Goal: Task Accomplishment & Management: Use online tool/utility

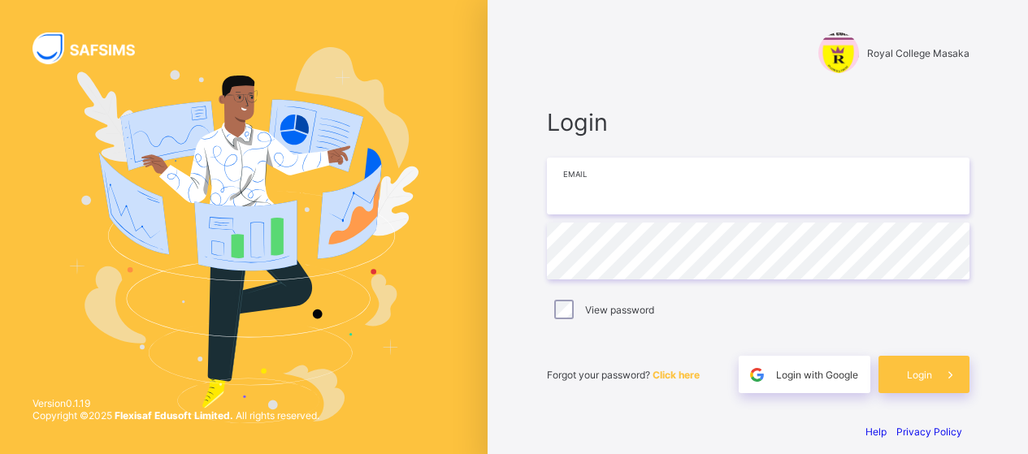
click at [650, 191] on input "email" at bounding box center [758, 186] width 423 height 57
type input "**********"
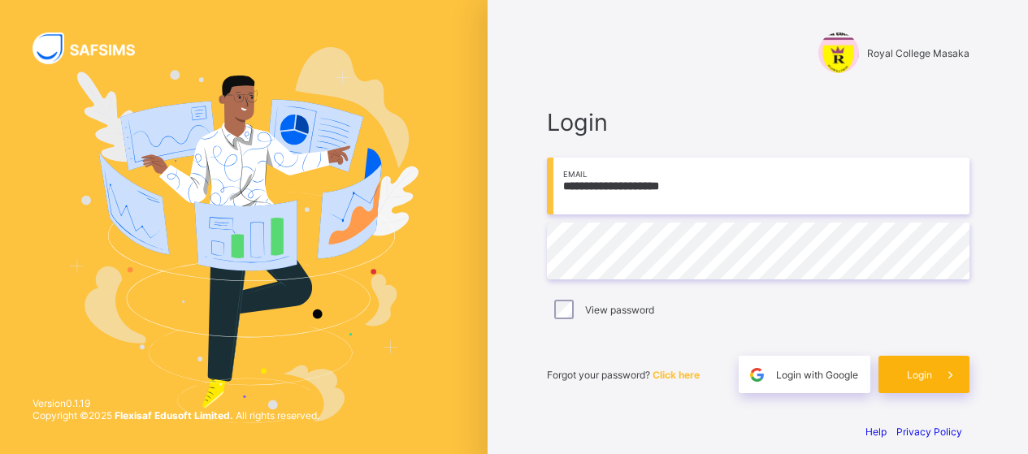
click at [794, 376] on span at bounding box center [950, 374] width 37 height 37
click at [932, 370] on span "Login" at bounding box center [919, 375] width 25 height 12
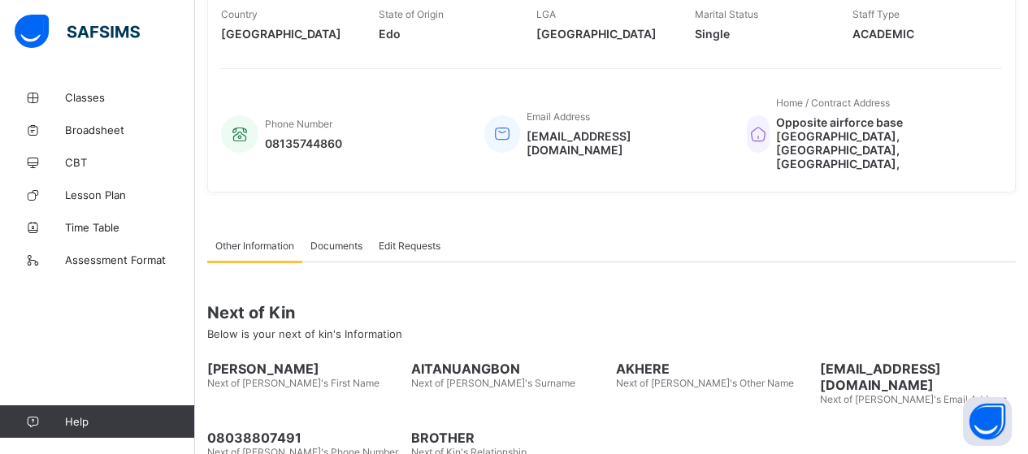
scroll to position [367, 0]
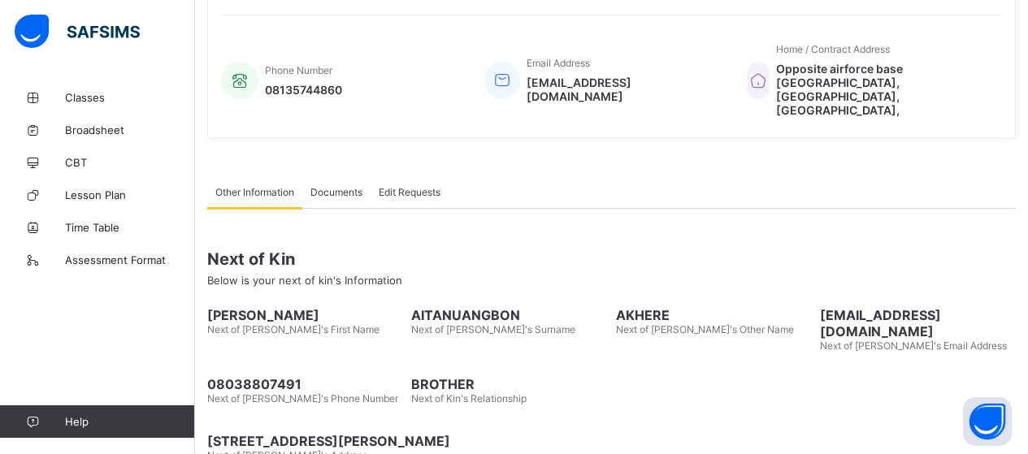
click at [336, 186] on span "Documents" at bounding box center [336, 192] width 52 height 12
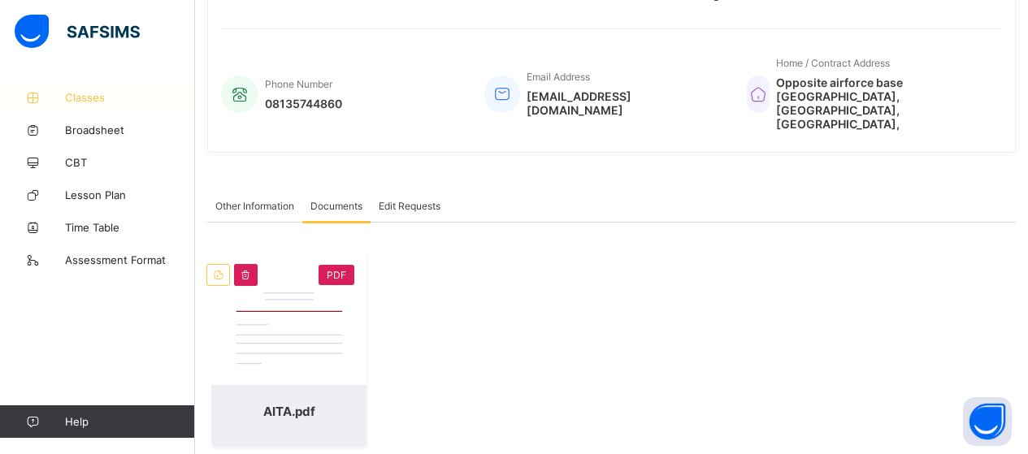
click at [93, 98] on span "Classes" at bounding box center [130, 97] width 130 height 13
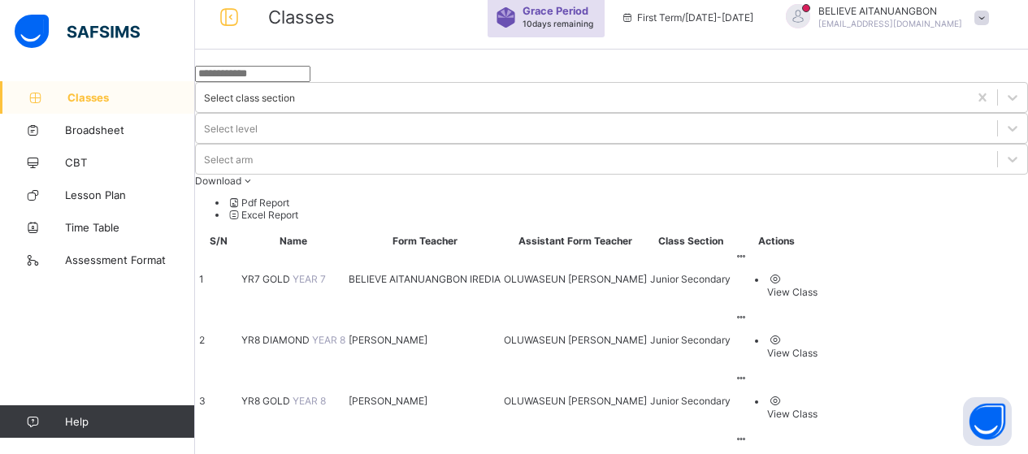
scroll to position [90, 0]
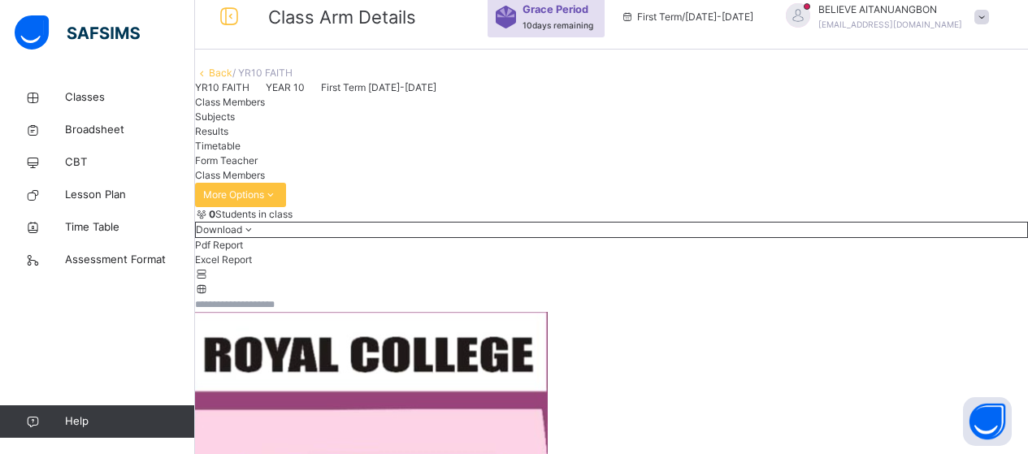
scroll to position [90, 0]
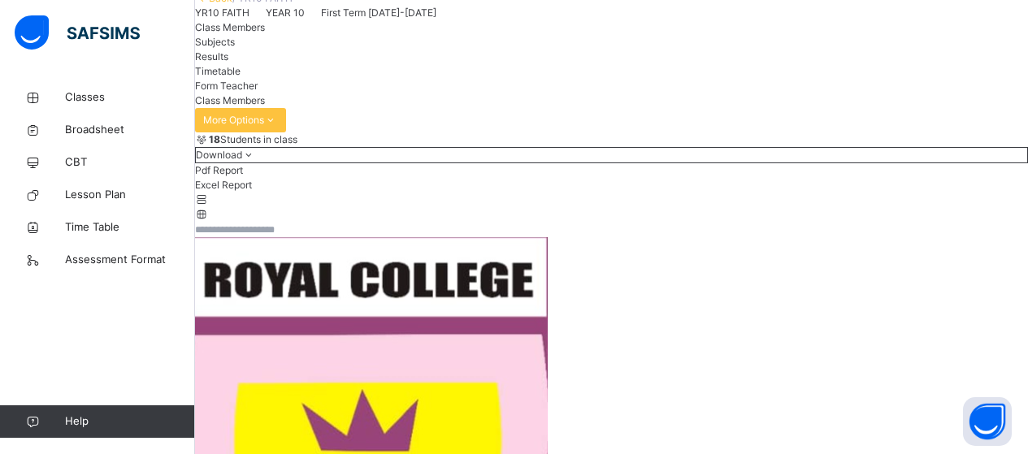
click at [235, 48] on span "Subjects" at bounding box center [215, 42] width 40 height 12
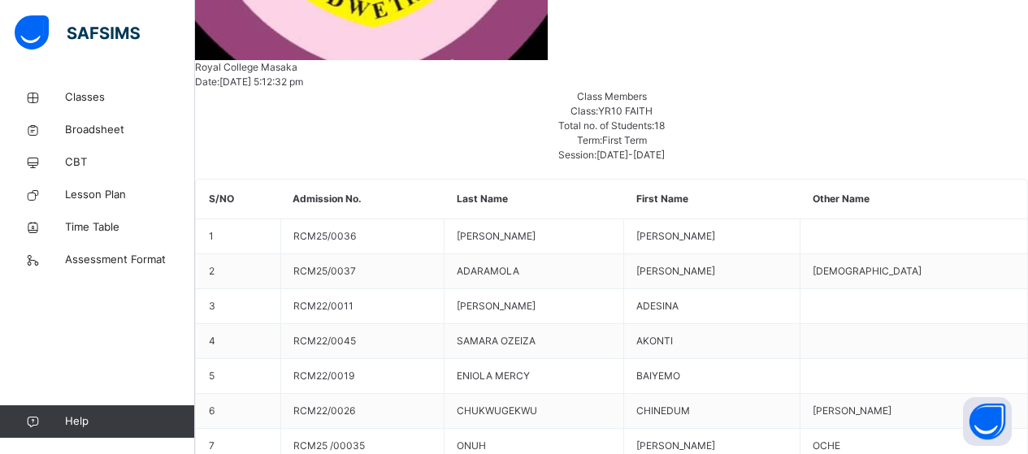
scroll to position [695, 0]
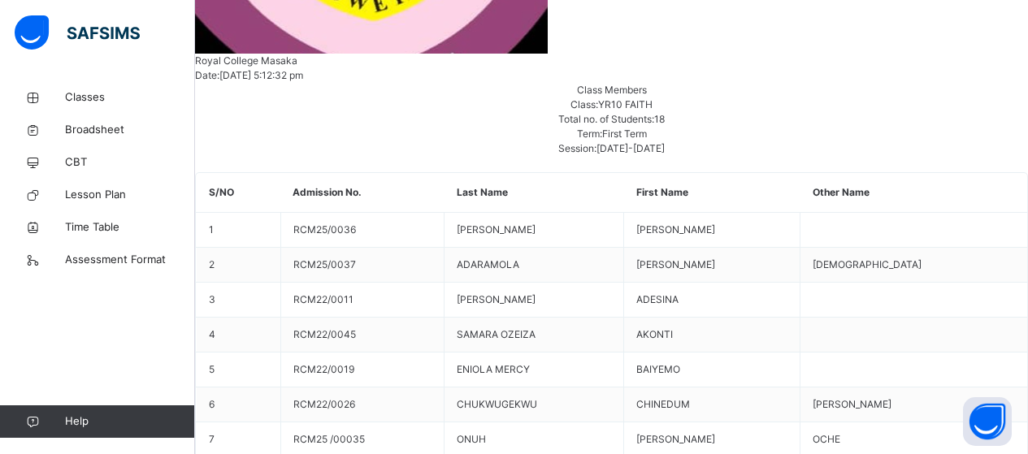
type input "*"
type input "**"
type input "*"
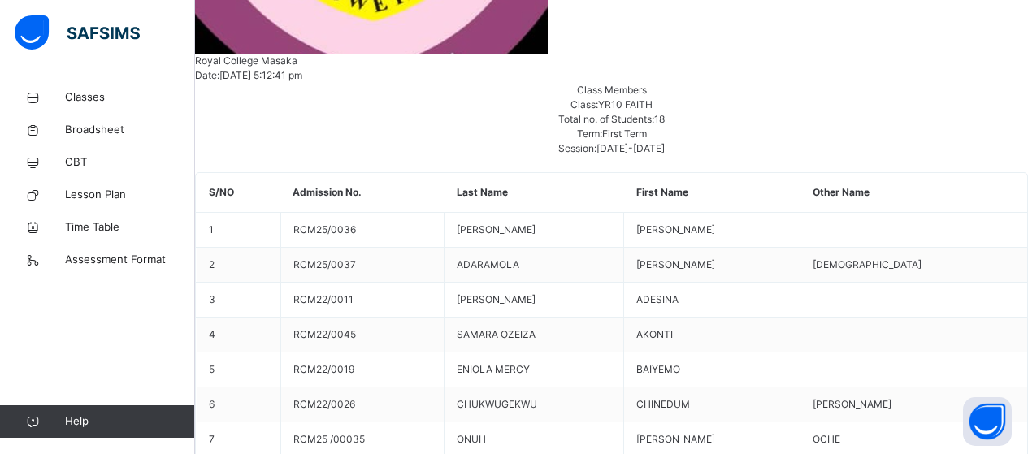
type input "*"
type input "**"
type input "*"
type input "**"
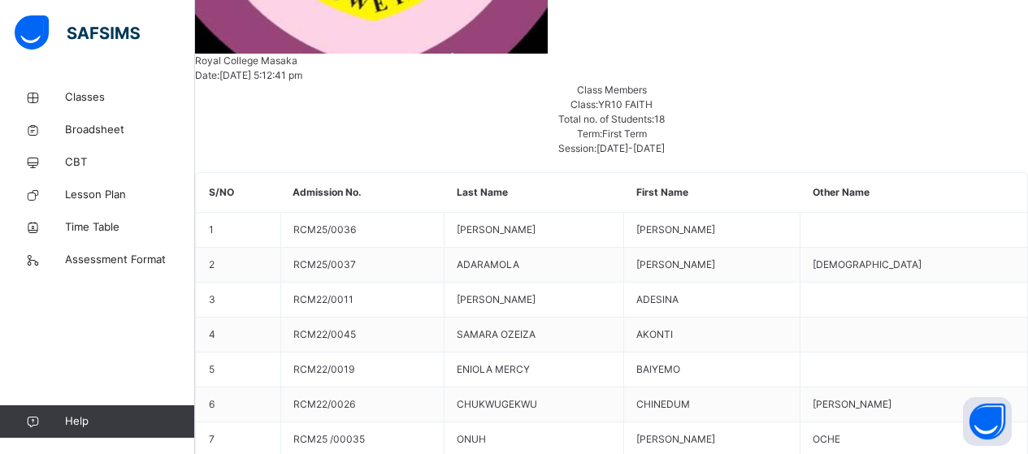
type input "**"
type input "*"
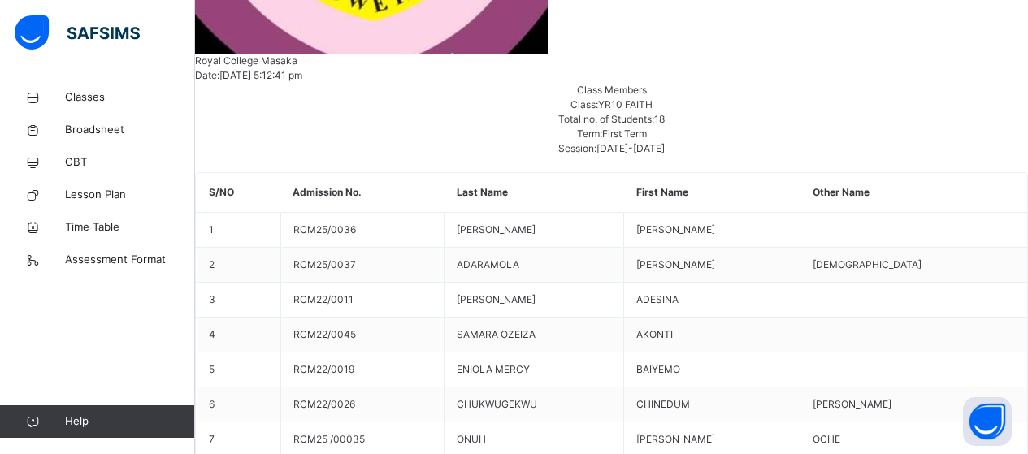
type input "*"
type input "**"
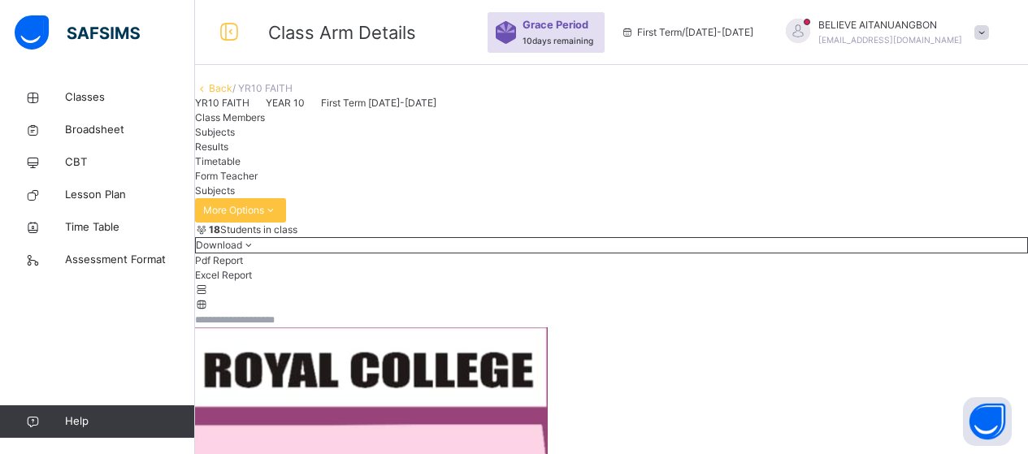
scroll to position [63, 0]
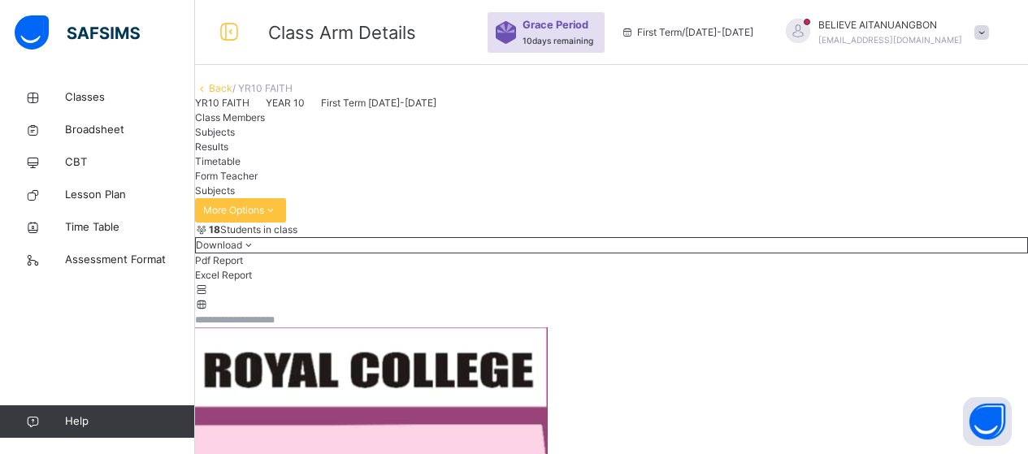
drag, startPoint x: 981, startPoint y: 208, endPoint x: 983, endPoint y: 189, distance: 18.8
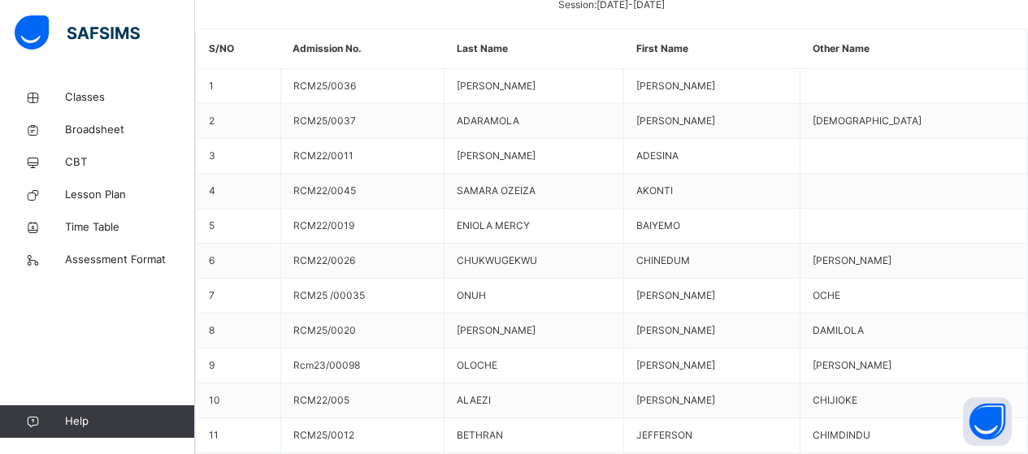
scroll to position [394, 0]
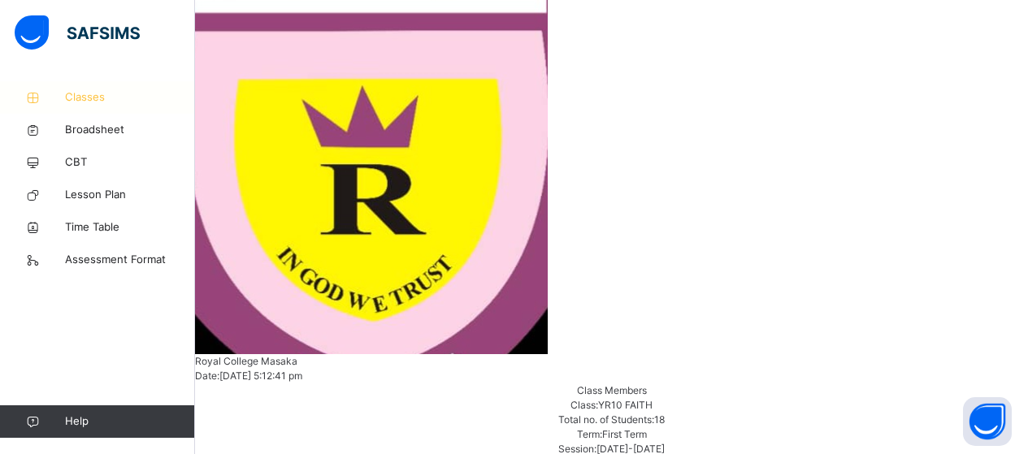
click at [93, 95] on span "Classes" at bounding box center [130, 97] width 130 height 16
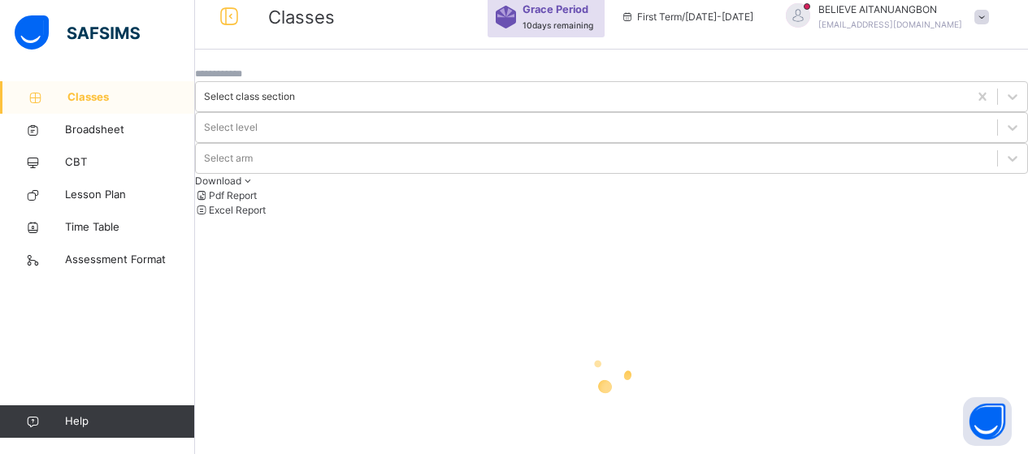
scroll to position [127, 0]
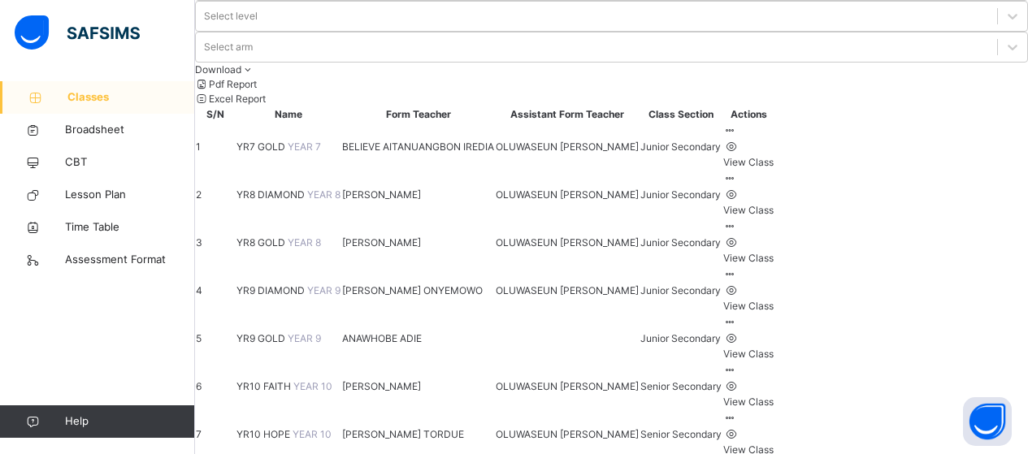
click at [293, 428] on span "YR10 HOPE" at bounding box center [264, 434] width 56 height 12
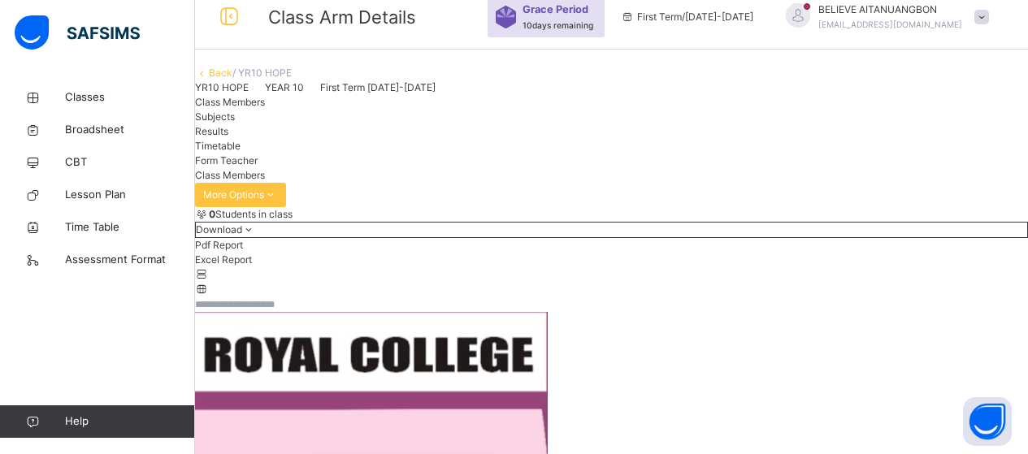
scroll to position [127, 0]
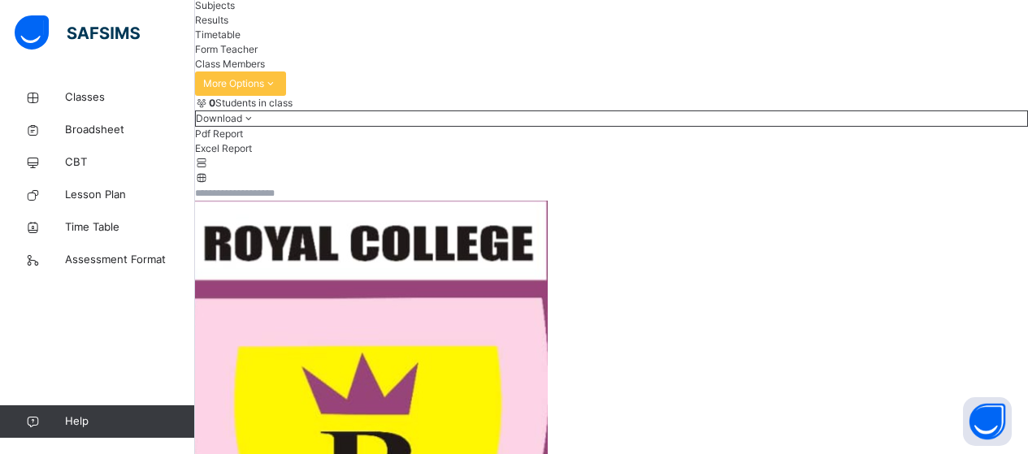
click at [235, 11] on span "Subjects" at bounding box center [215, 5] width 40 height 12
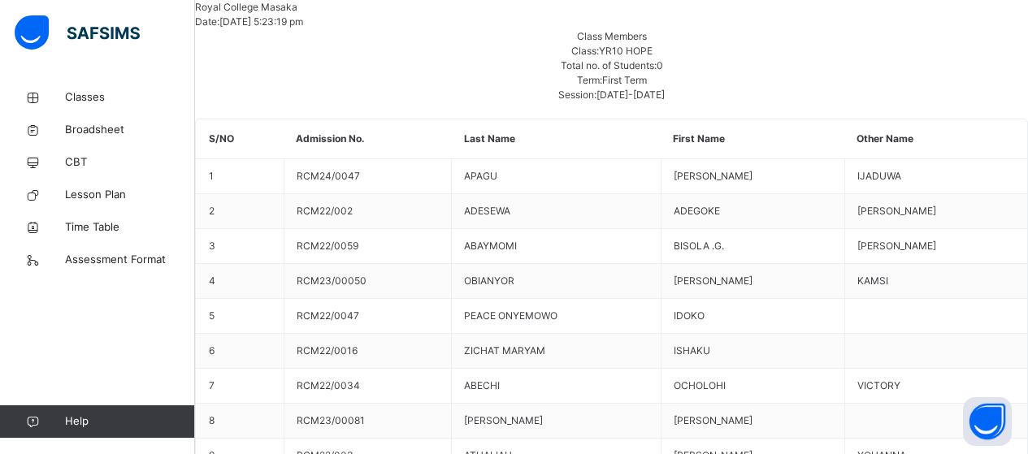
scroll to position [762, 0]
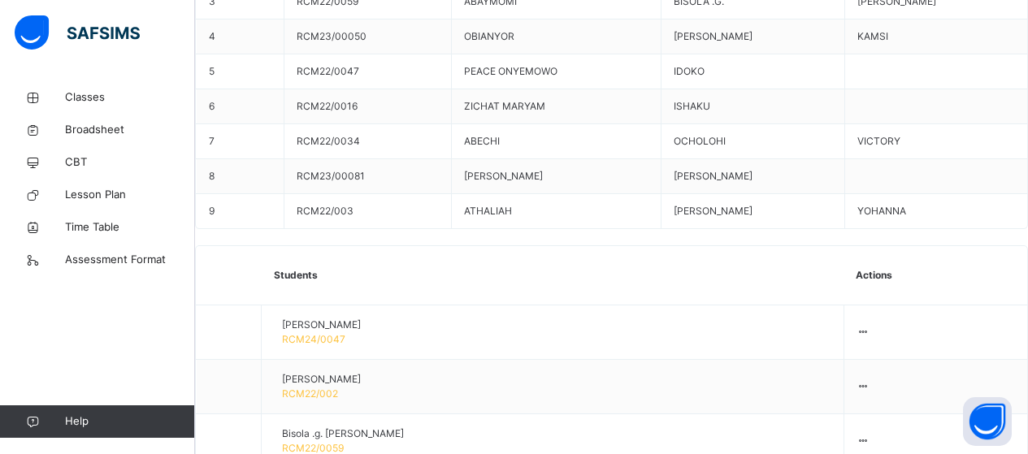
scroll to position [0, 0]
click at [92, 99] on span "Classes" at bounding box center [130, 97] width 130 height 16
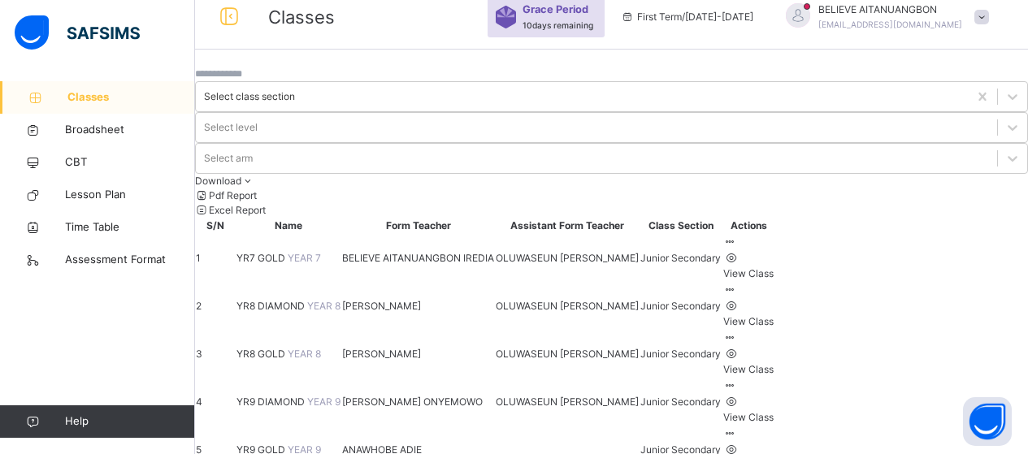
scroll to position [127, 0]
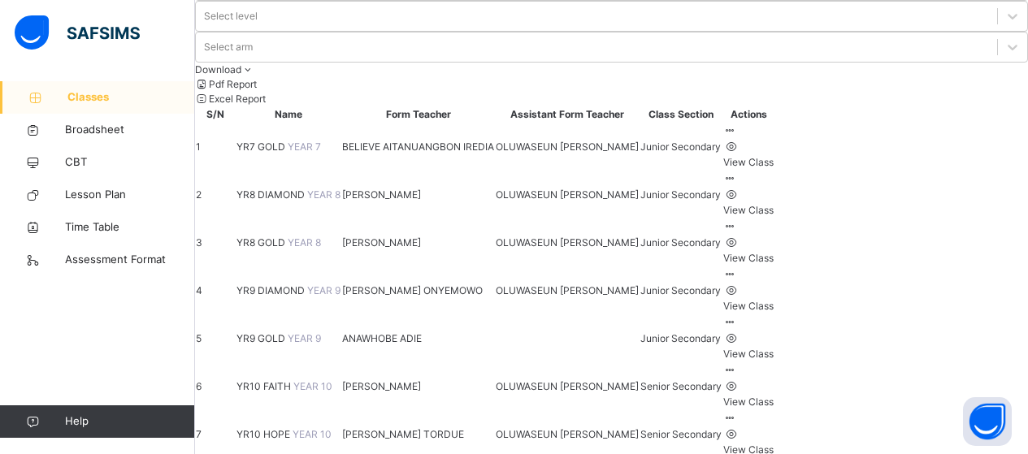
click at [288, 141] on span "YR7 GOLD" at bounding box center [261, 147] width 51 height 12
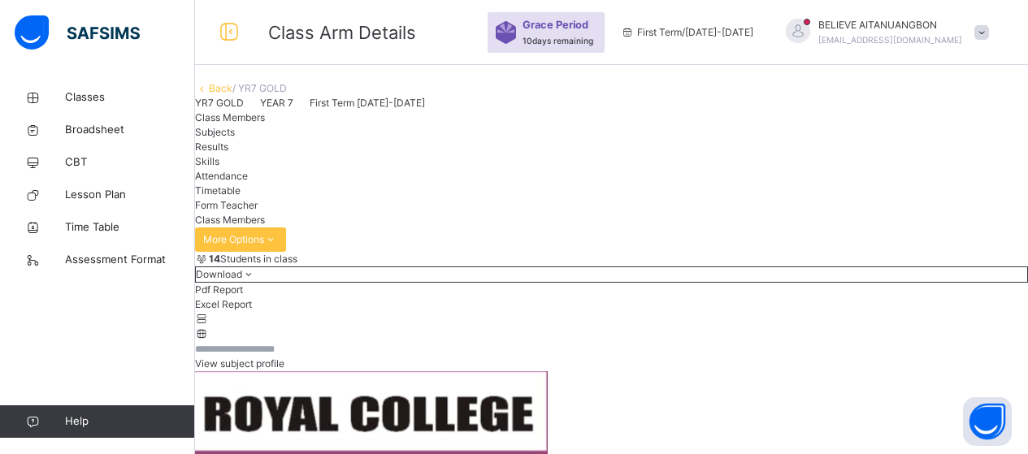
click at [989, 30] on span at bounding box center [981, 32] width 15 height 15
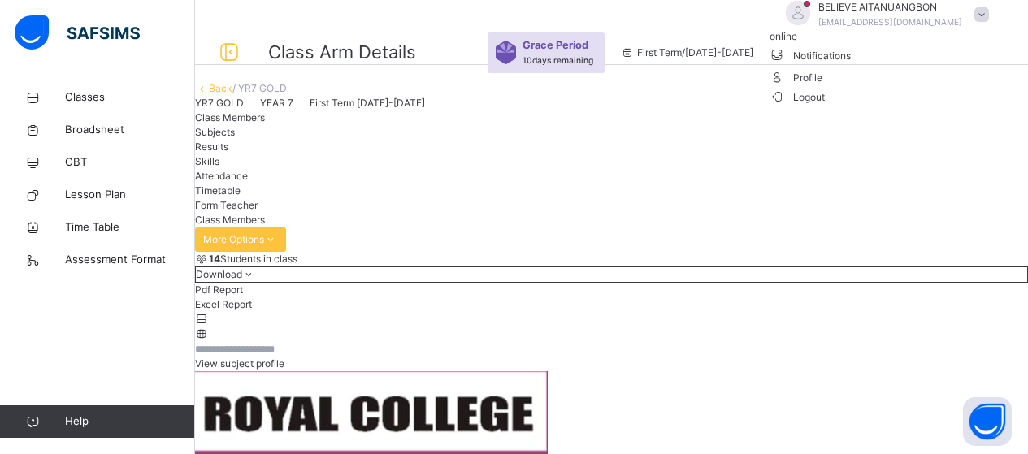
click at [938, 88] on span "Profile" at bounding box center [884, 77] width 228 height 22
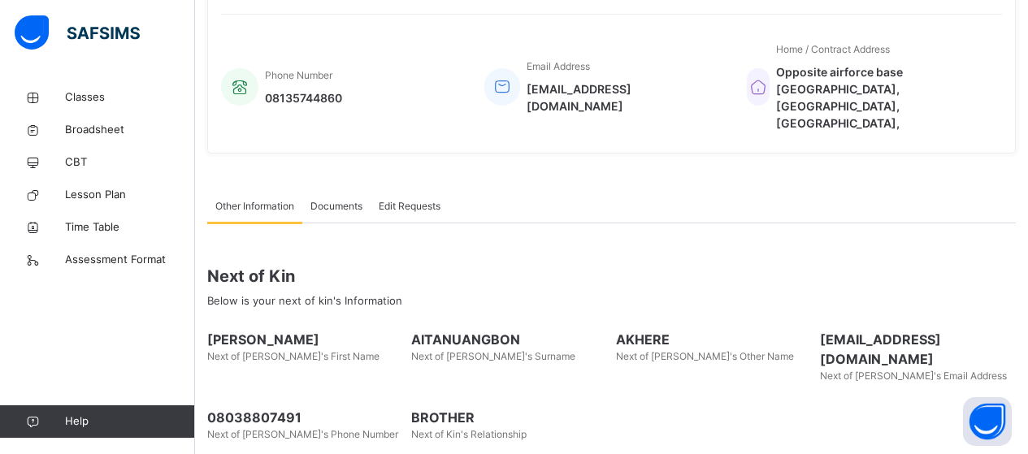
scroll to position [414, 0]
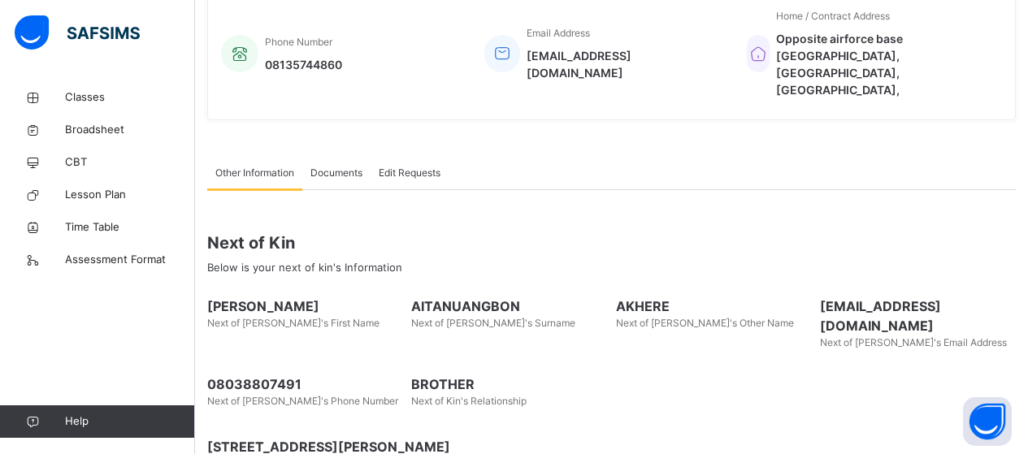
click at [334, 157] on div "Documents" at bounding box center [336, 173] width 68 height 33
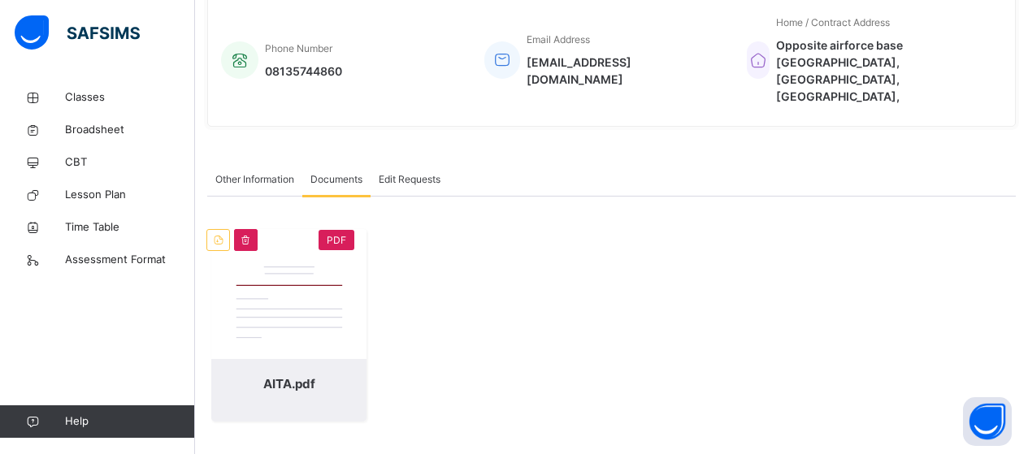
scroll to position [376, 0]
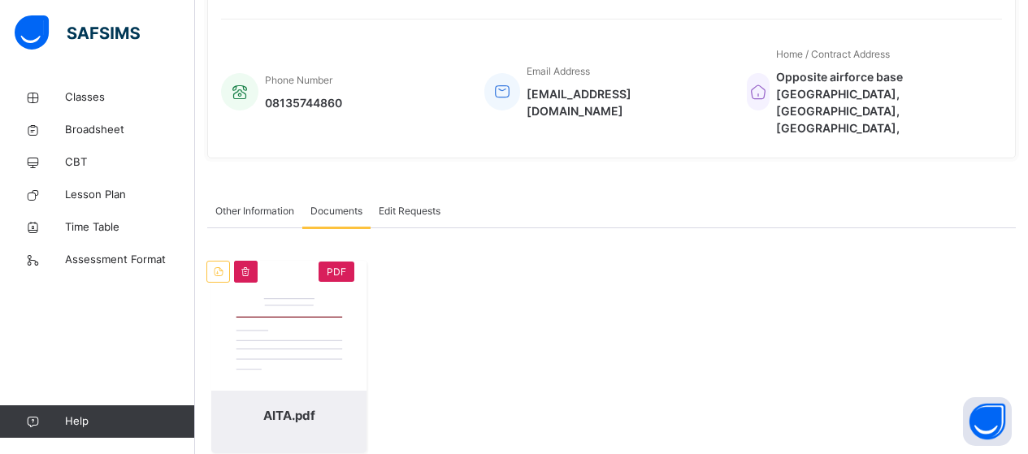
click at [219, 266] on icon at bounding box center [218, 272] width 14 height 12
click at [214, 266] on icon at bounding box center [218, 272] width 14 height 12
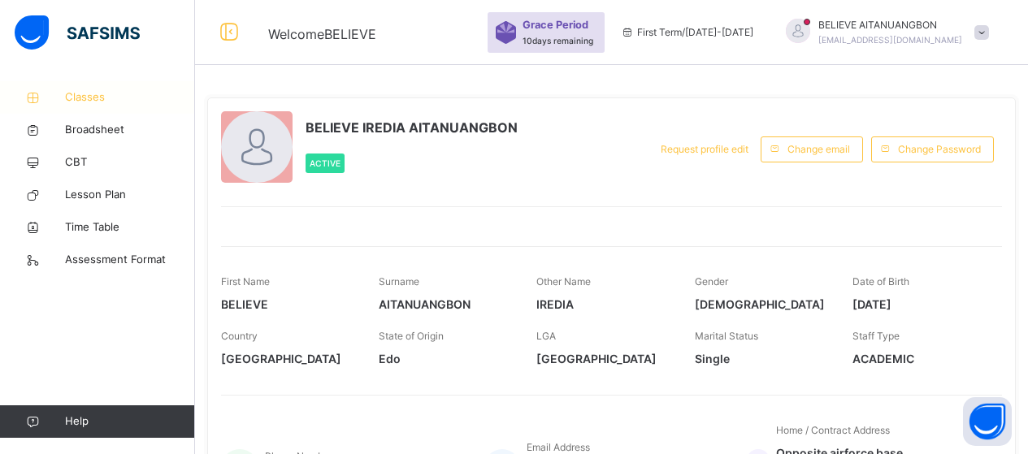
click at [81, 99] on span "Classes" at bounding box center [130, 97] width 130 height 16
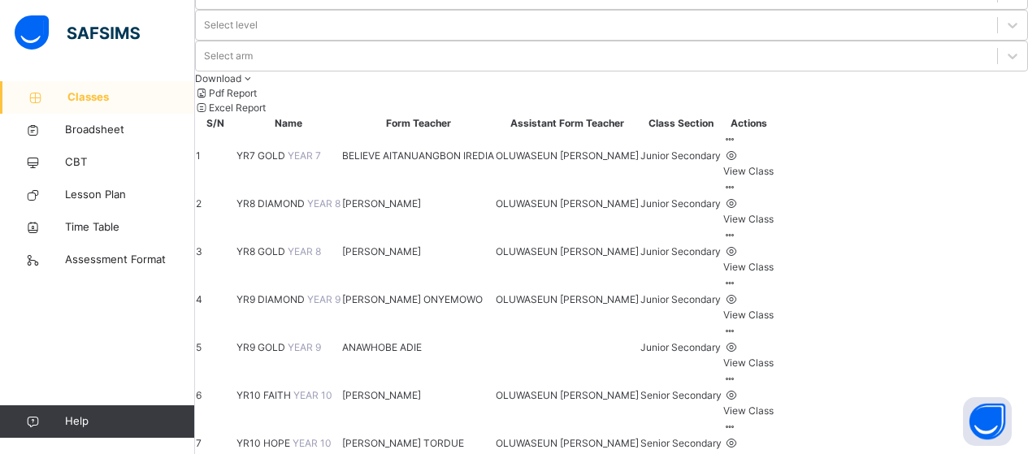
scroll to position [127, 0]
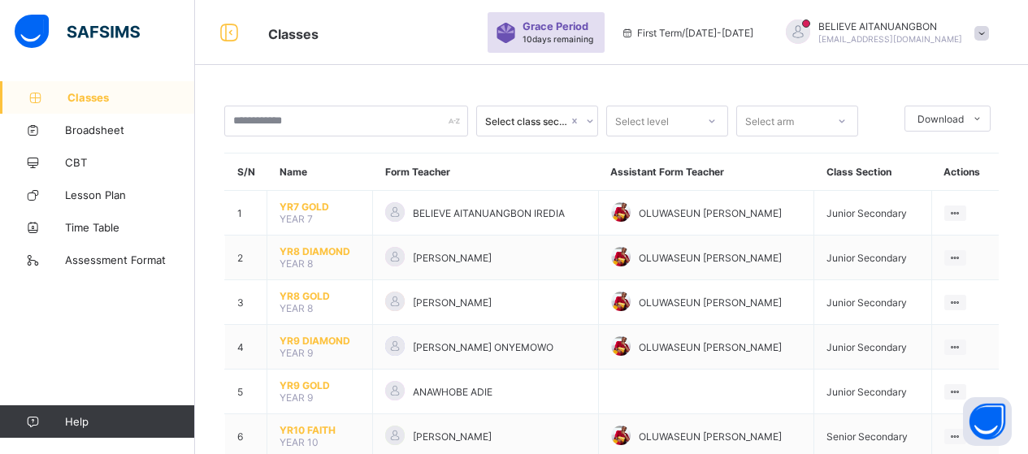
scroll to position [90, 0]
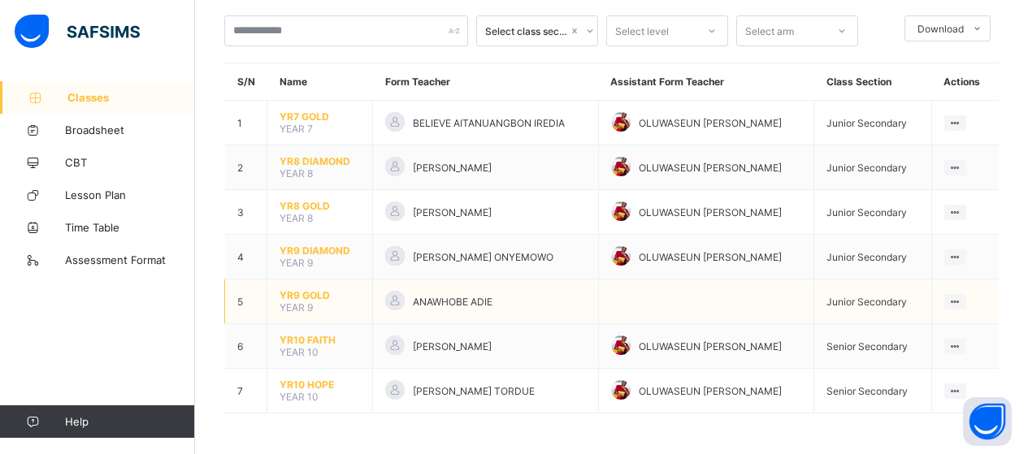
click at [313, 292] on span "YR9 GOLD" at bounding box center [320, 295] width 80 height 12
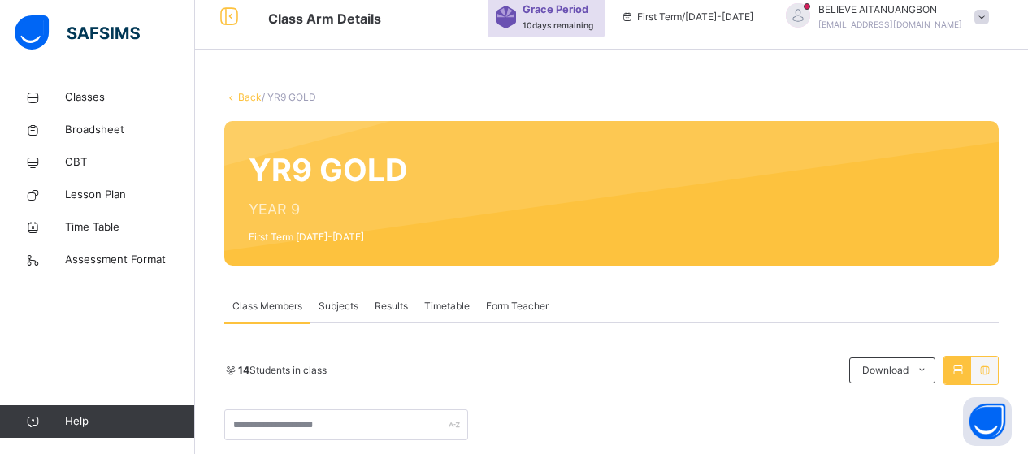
scroll to position [90, 0]
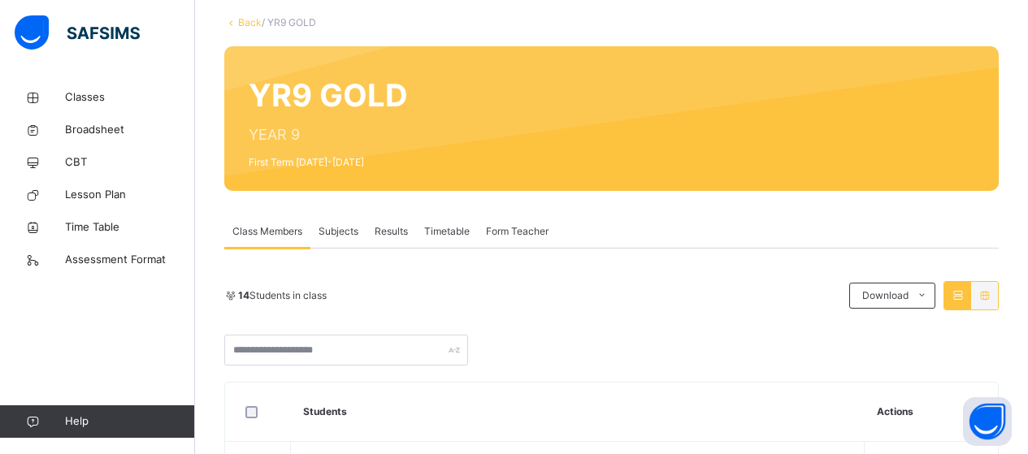
click at [338, 231] on span "Subjects" at bounding box center [339, 231] width 40 height 15
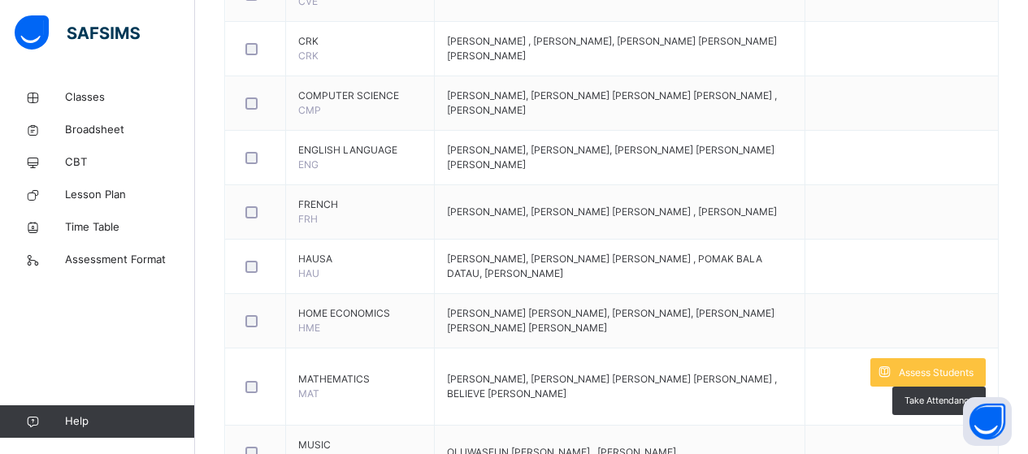
scroll to position [855, 0]
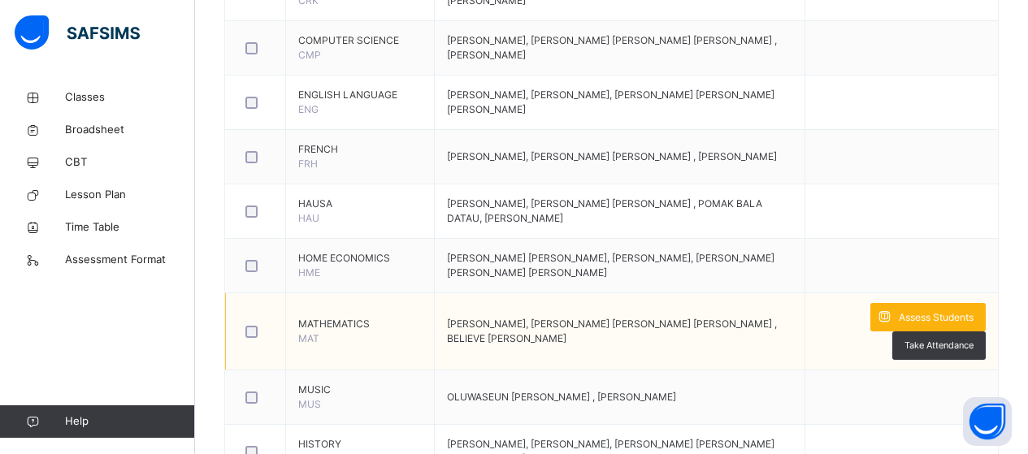
click at [969, 316] on span "Assess Students" at bounding box center [936, 317] width 75 height 15
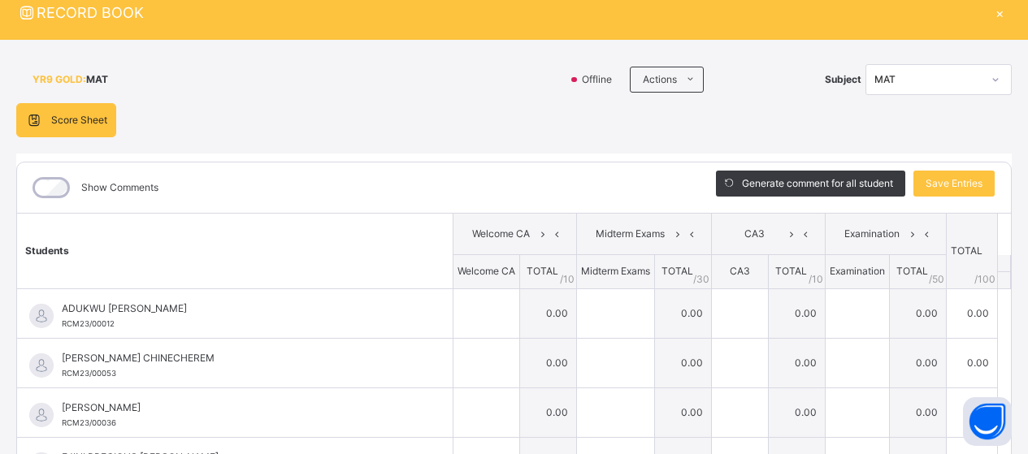
scroll to position [0, 0]
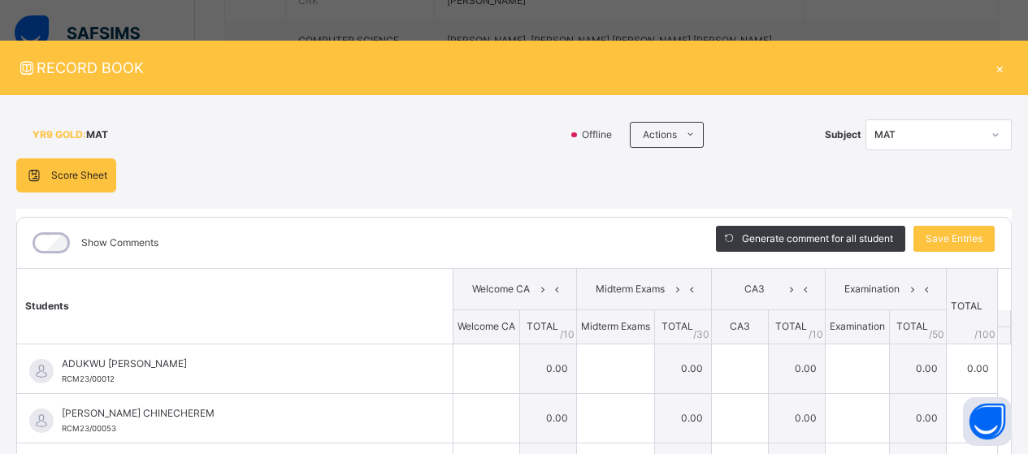
click at [995, 66] on div "×" at bounding box center [999, 68] width 24 height 22
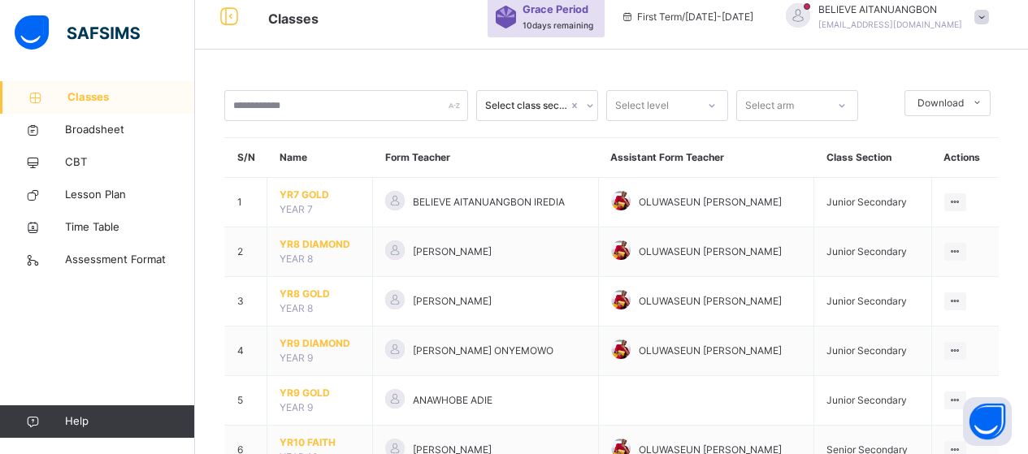
scroll to position [127, 0]
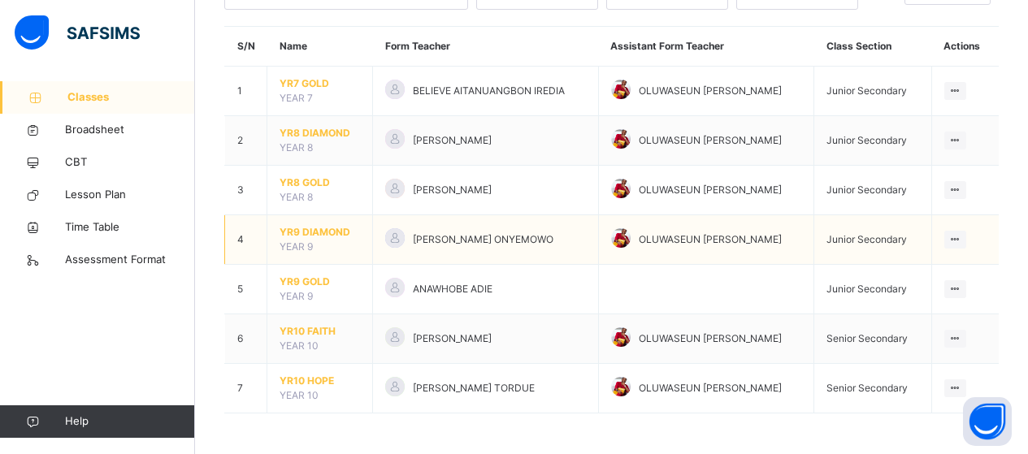
click at [314, 233] on span "YR9 DIAMOND" at bounding box center [320, 232] width 80 height 15
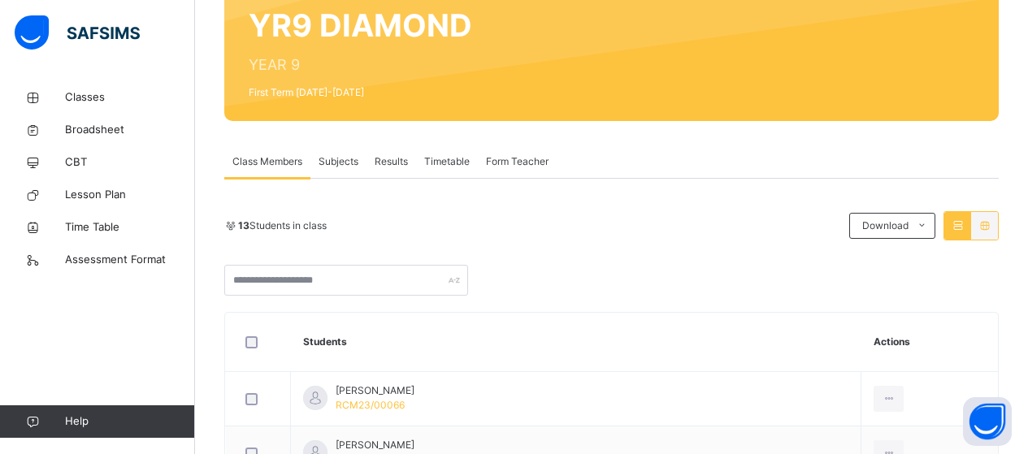
scroll to position [158, 0]
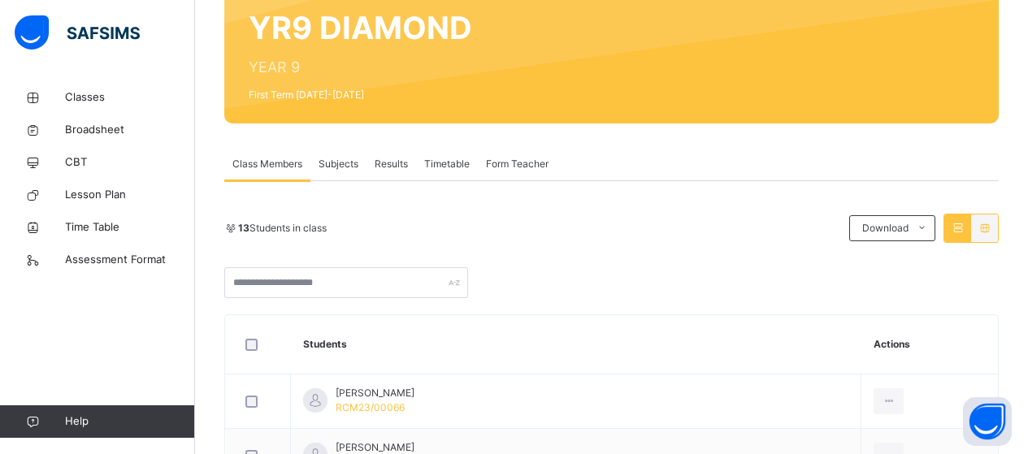
click at [344, 162] on span "Subjects" at bounding box center [339, 164] width 40 height 15
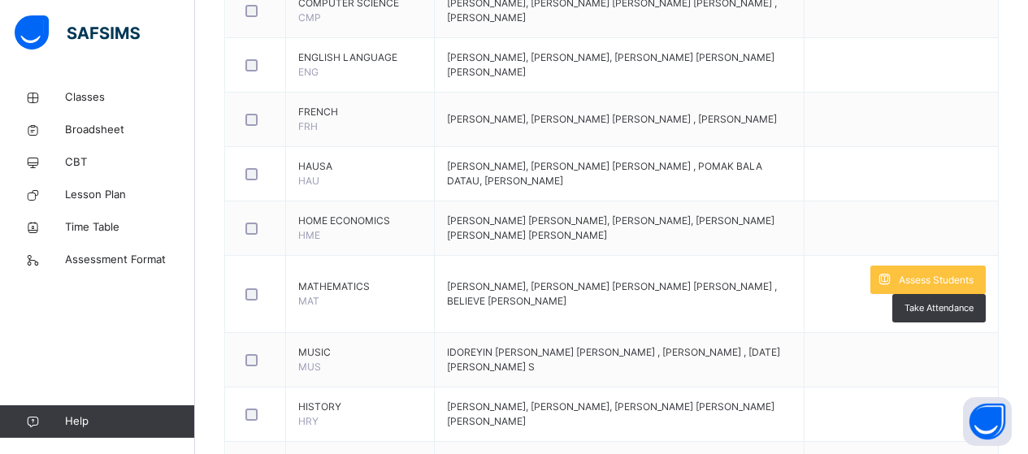
scroll to position [912, 0]
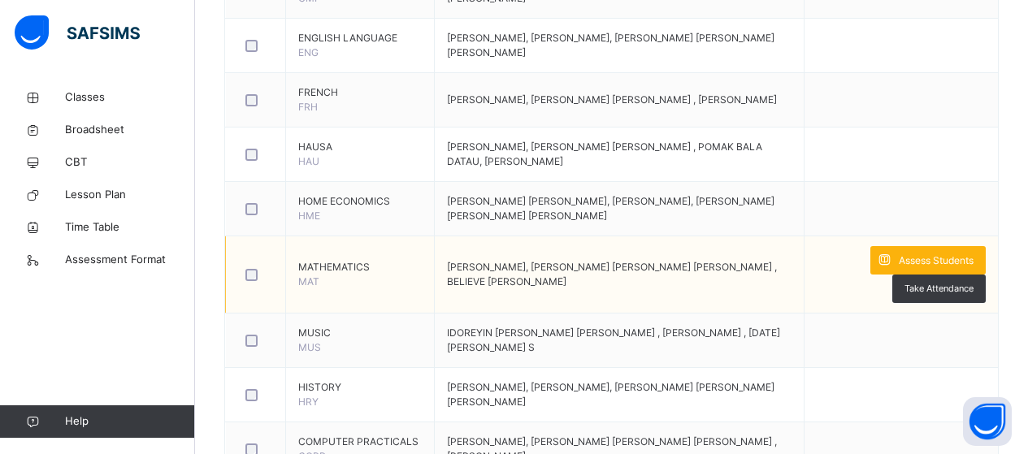
click at [952, 258] on span "Assess Students" at bounding box center [936, 261] width 75 height 15
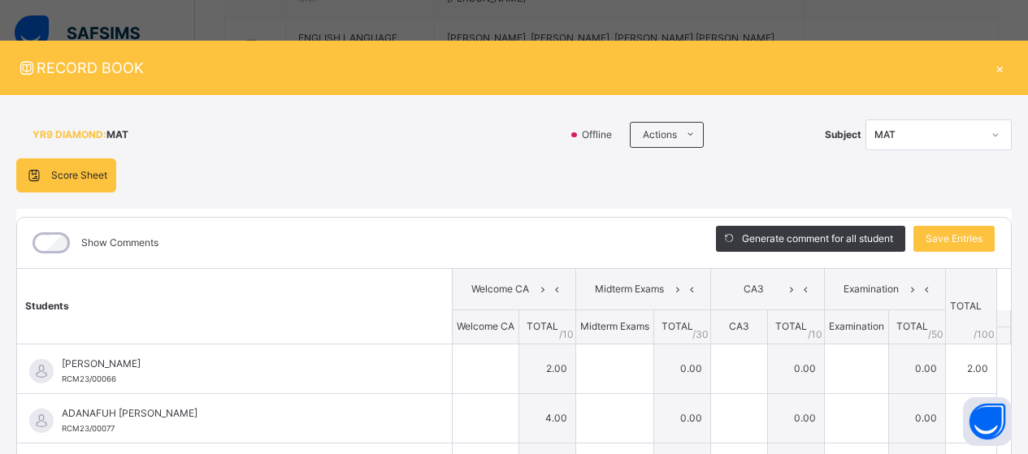
type input "*"
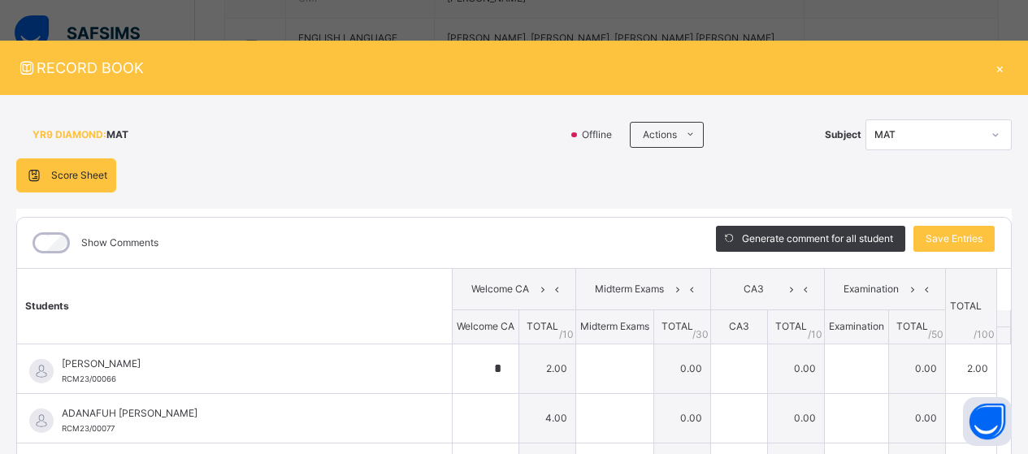
type input "*"
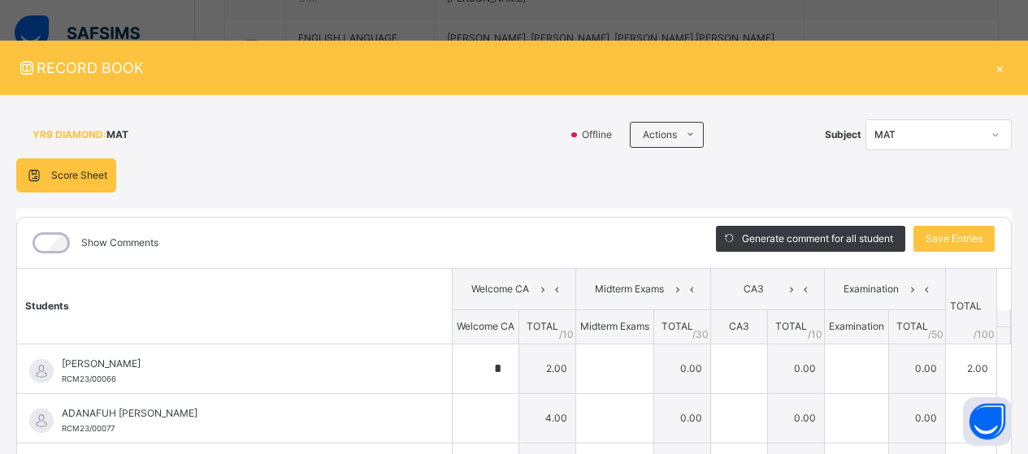
type input "*"
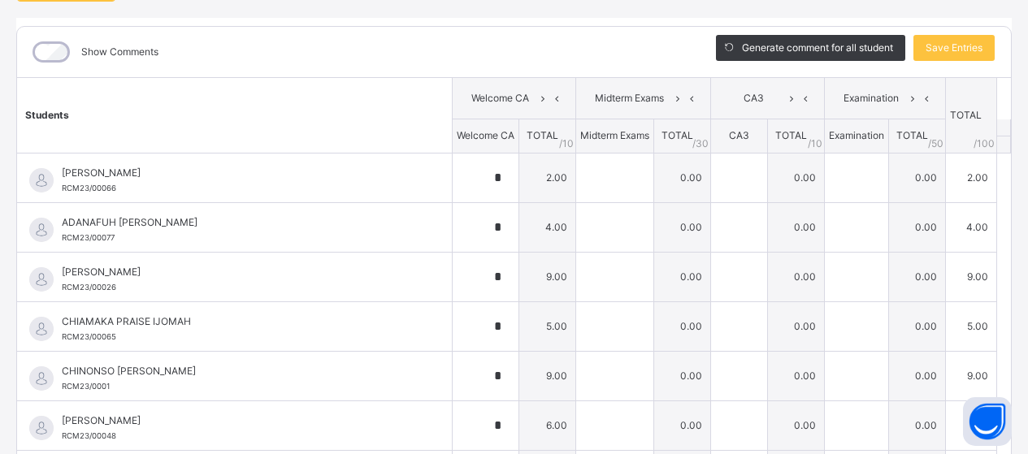
scroll to position [0, 0]
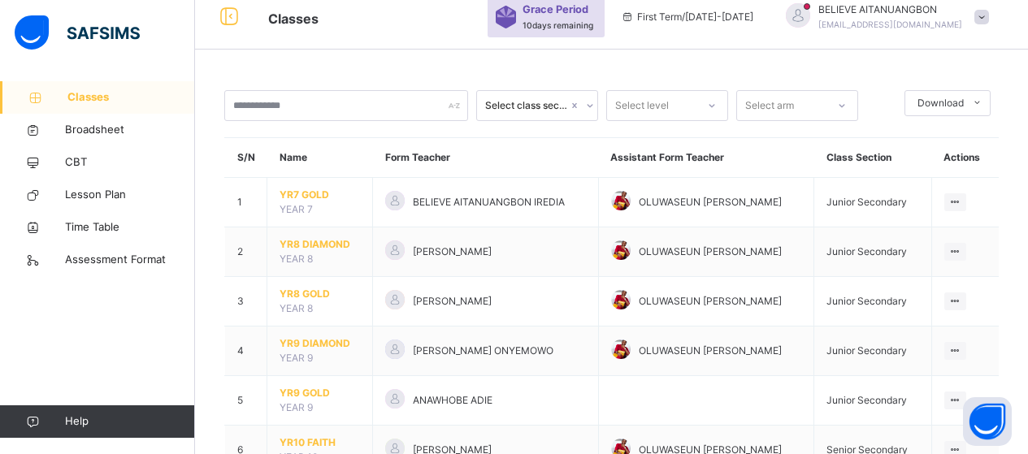
scroll to position [127, 0]
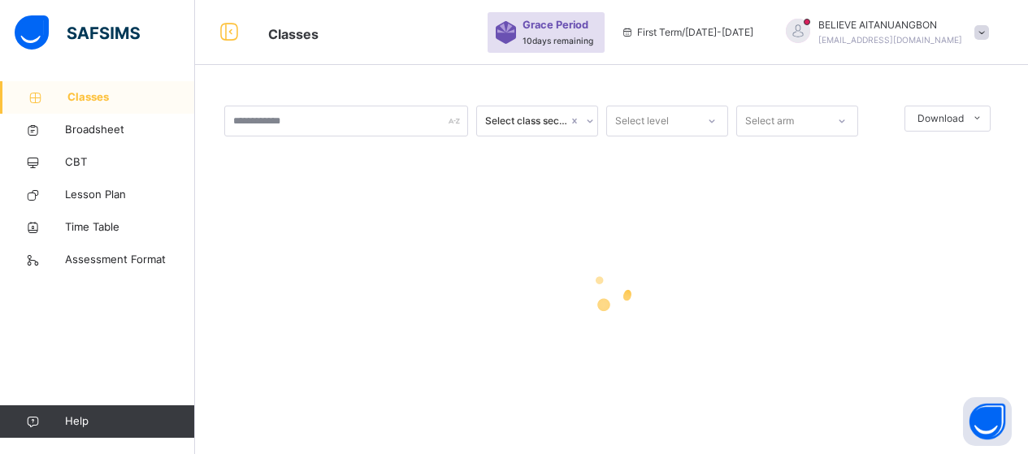
scroll to position [15, 0]
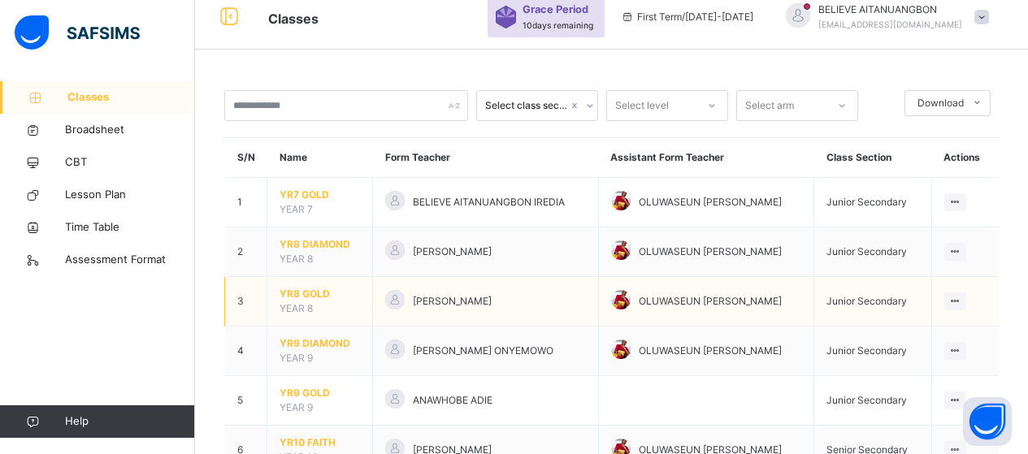
click at [310, 293] on span "YR8 GOLD" at bounding box center [320, 294] width 80 height 15
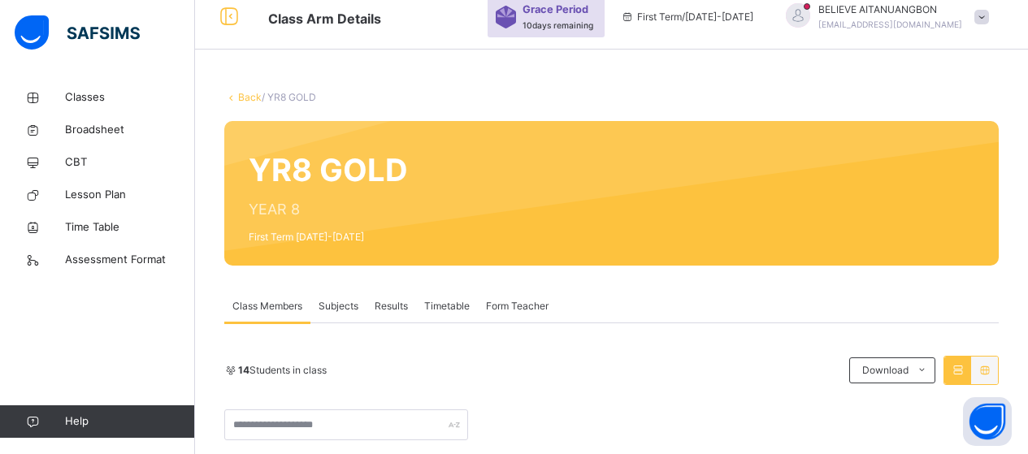
click at [336, 306] on span "Subjects" at bounding box center [339, 306] width 40 height 15
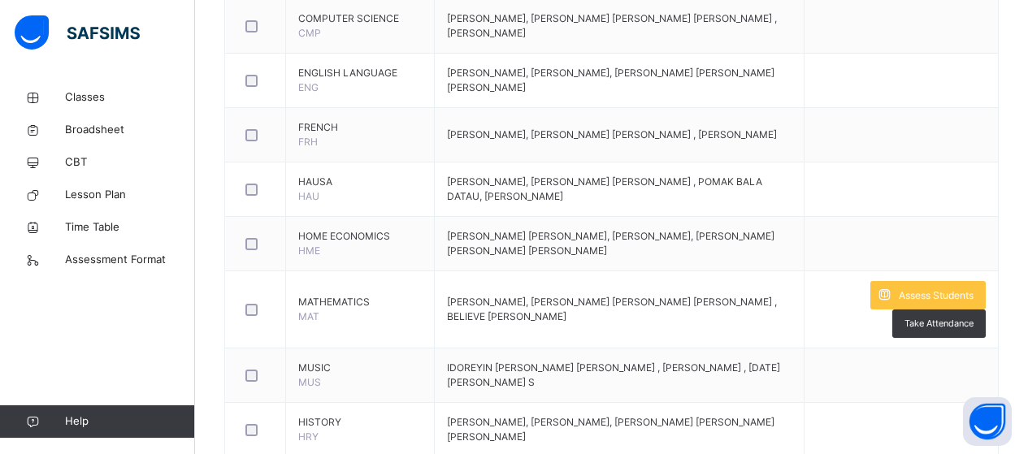
scroll to position [874, 0]
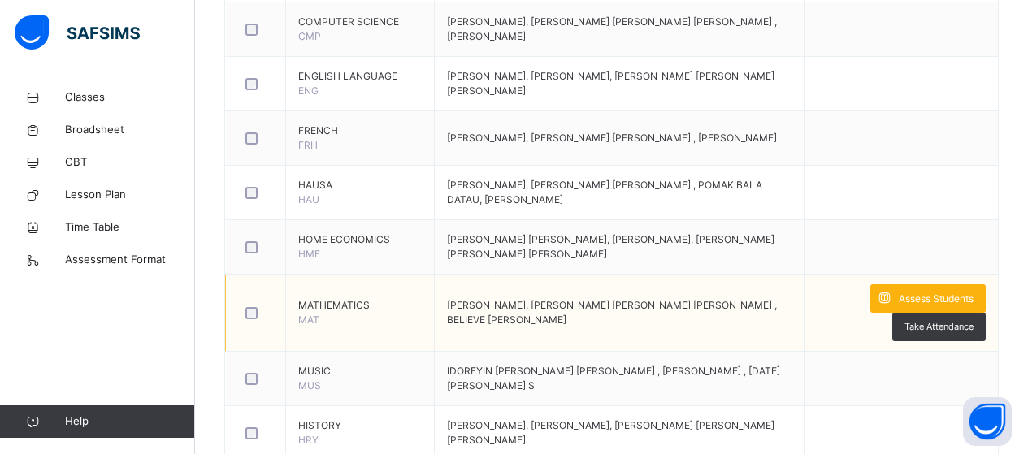
click at [939, 288] on div "Assess Students" at bounding box center [927, 298] width 115 height 28
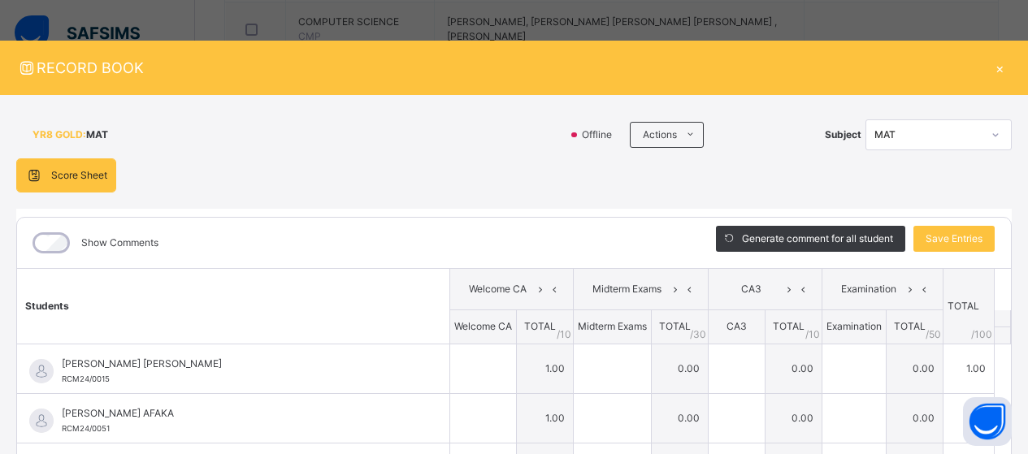
type input "*"
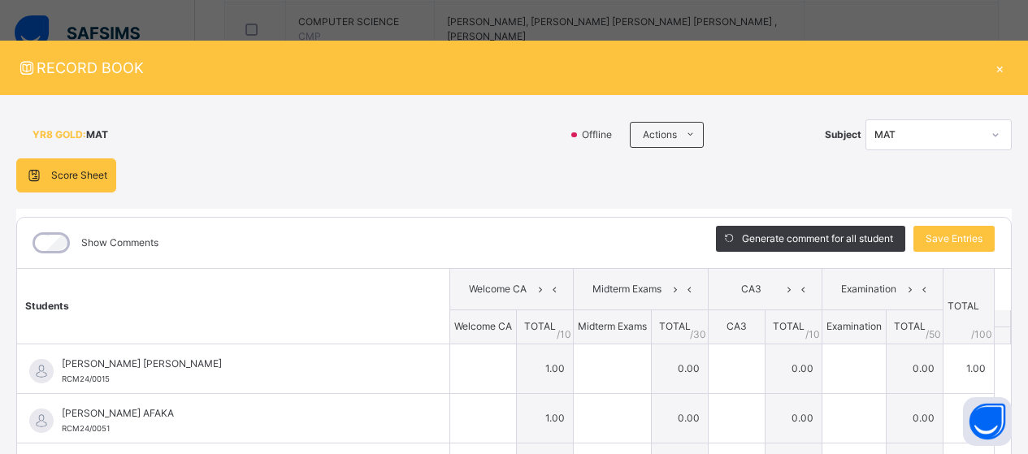
type input "*"
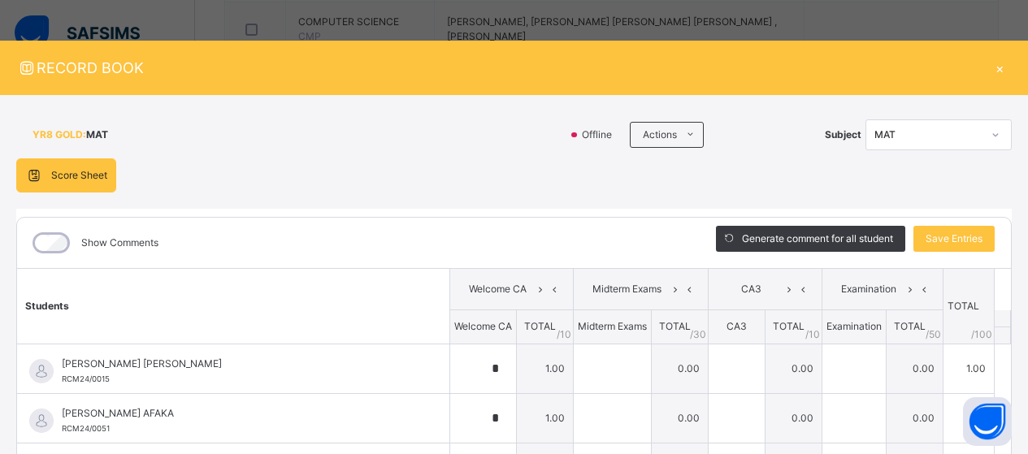
type input "*"
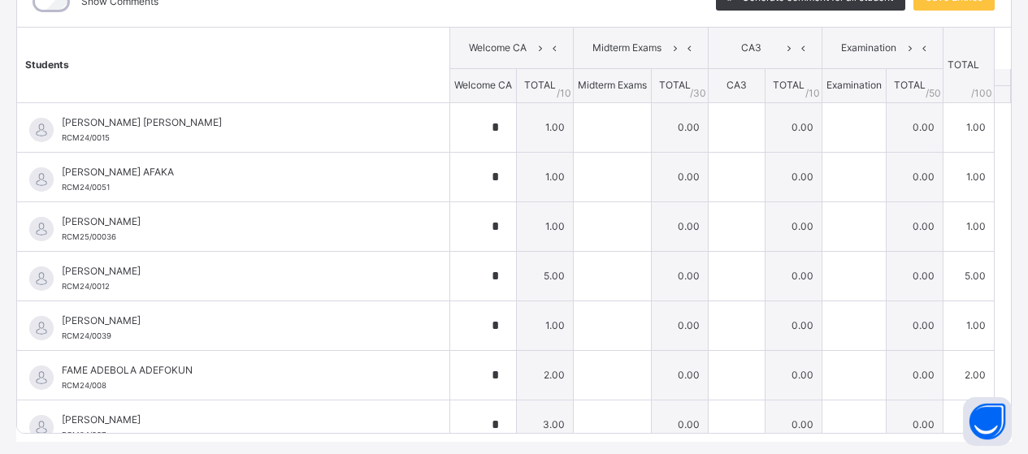
scroll to position [286, 0]
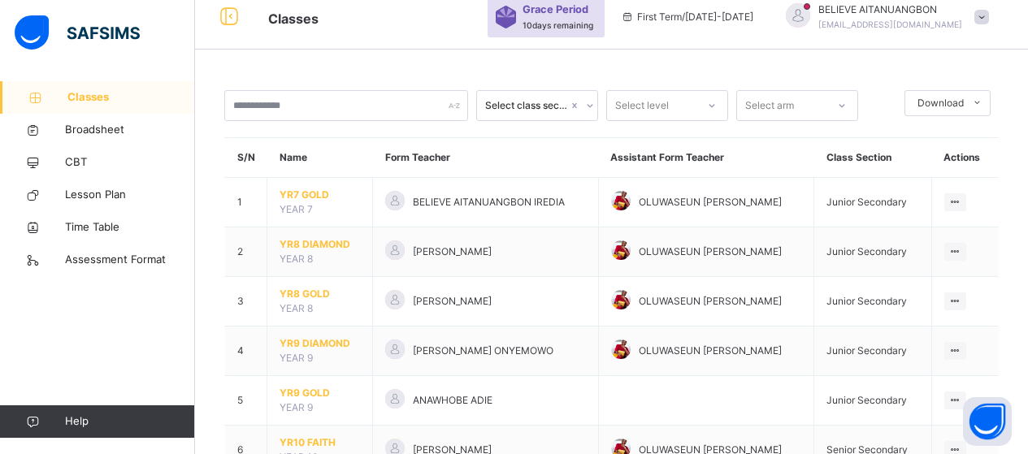
scroll to position [127, 0]
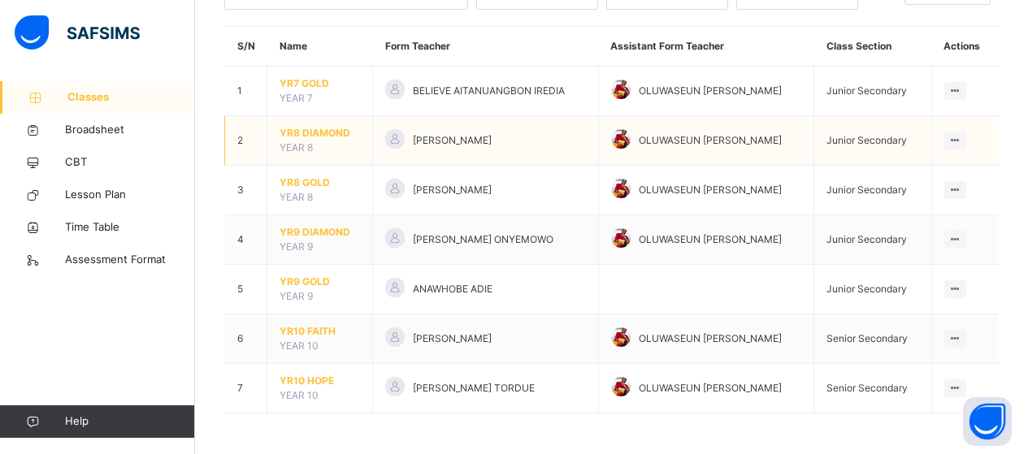
click at [317, 129] on span "YR8 DIAMOND" at bounding box center [320, 133] width 80 height 15
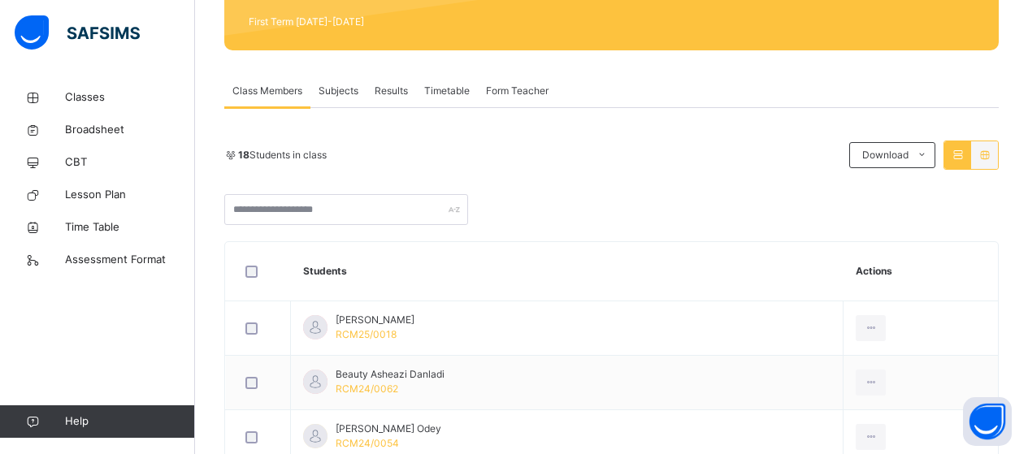
scroll to position [225, 0]
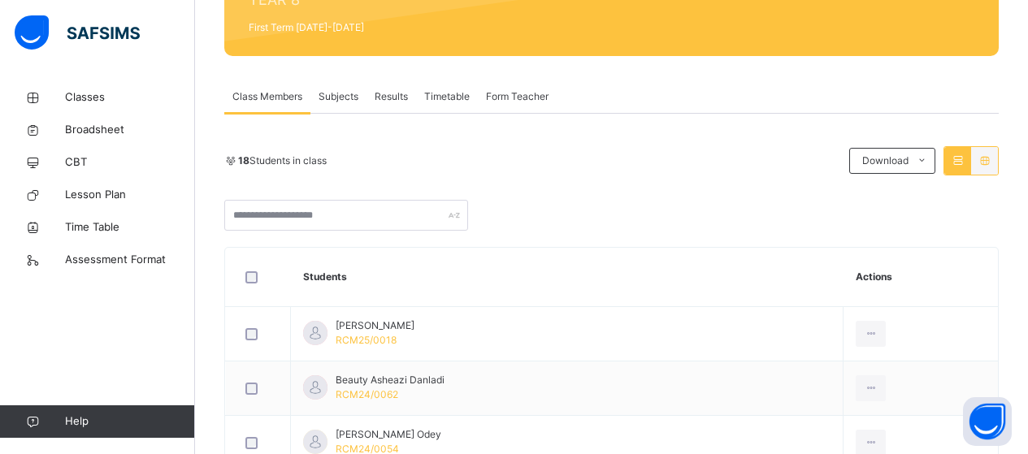
click at [340, 93] on span "Subjects" at bounding box center [339, 96] width 40 height 15
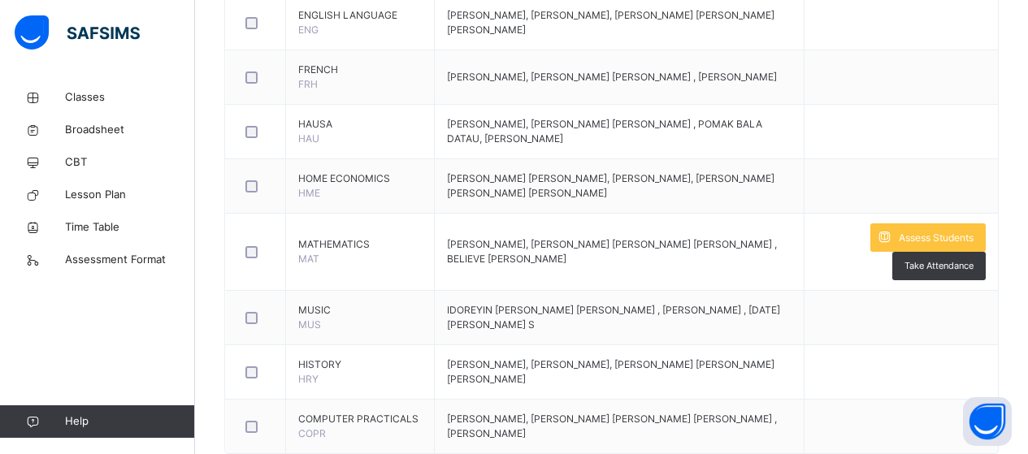
scroll to position [940, 0]
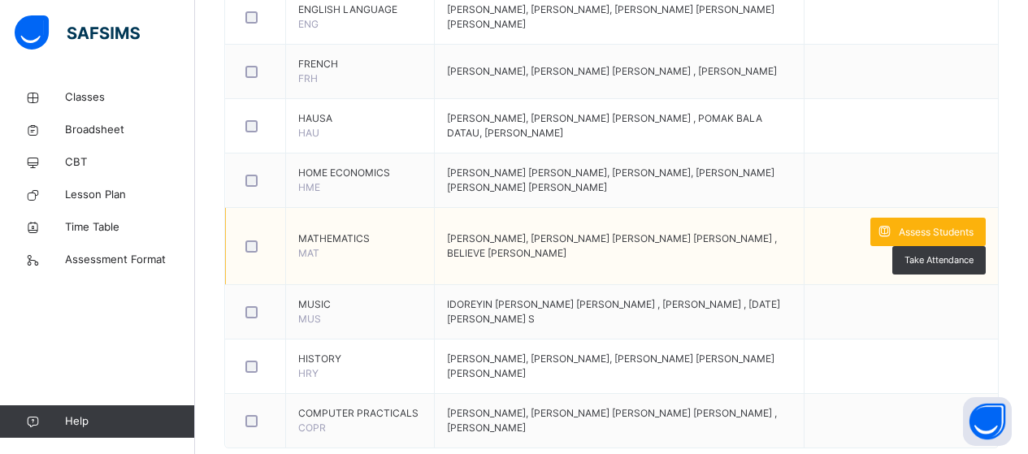
click at [937, 228] on span "Assess Students" at bounding box center [936, 232] width 75 height 15
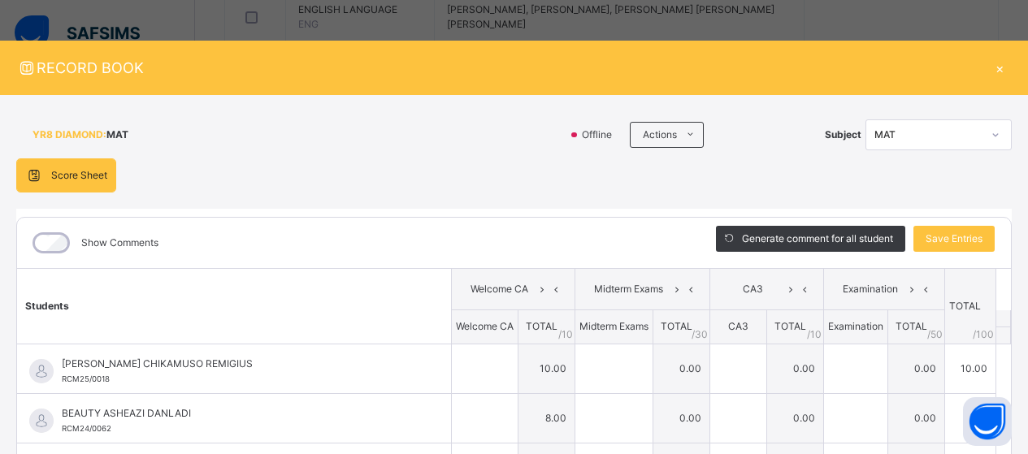
type input "**"
type input "*"
type input "**"
type input "*"
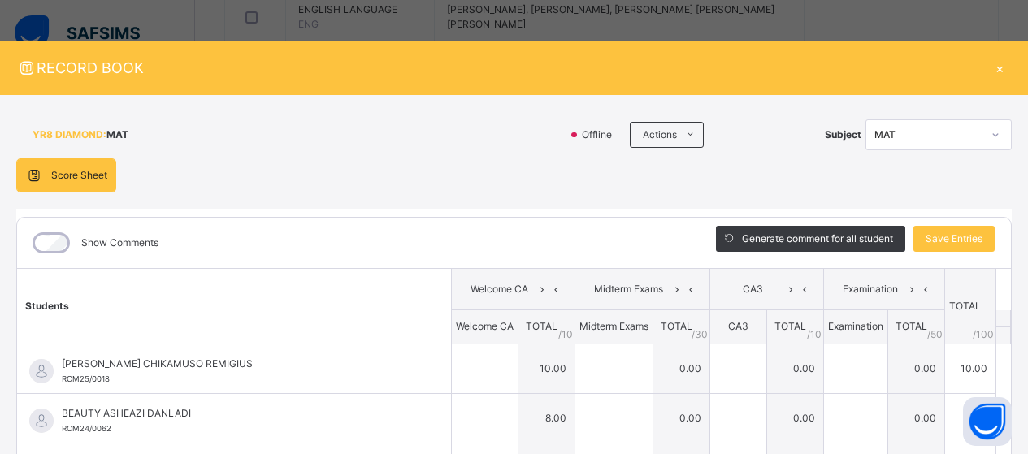
type input "**"
type input "*"
type input "**"
type input "*"
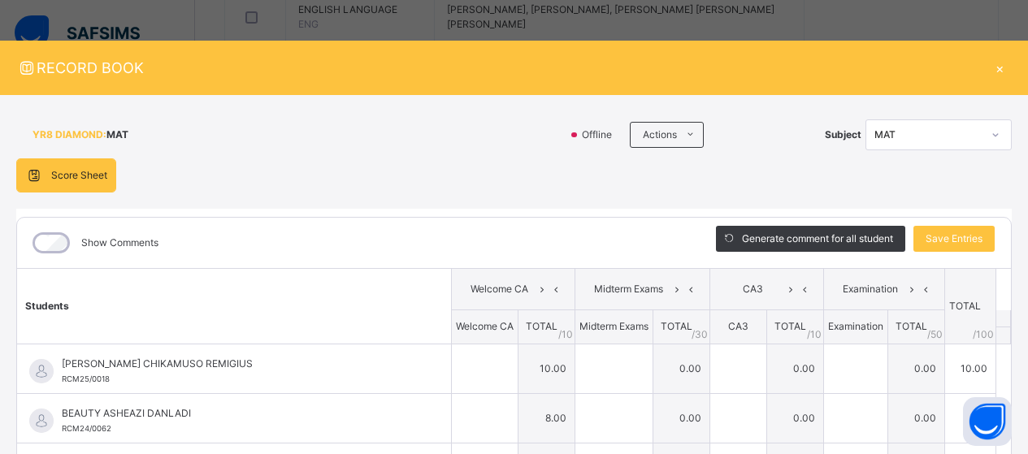
type input "**"
type input "*"
type input "**"
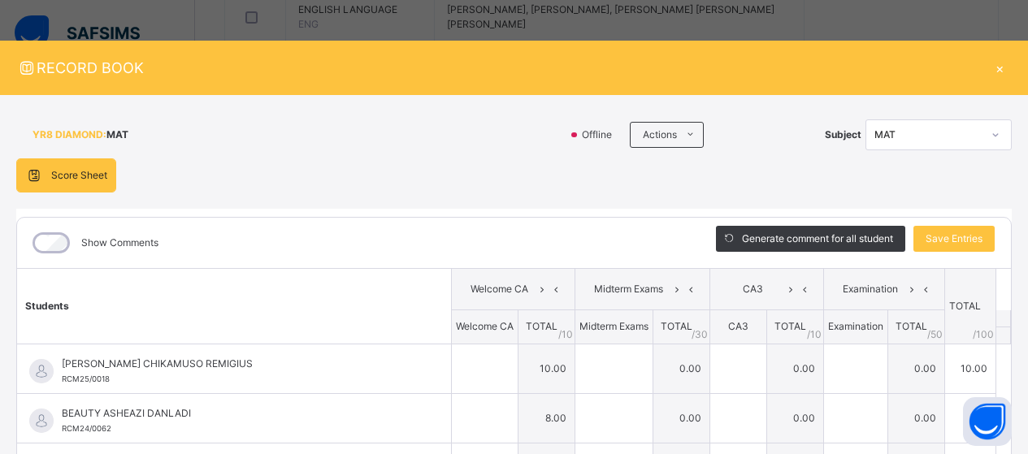
type input "*"
type input "**"
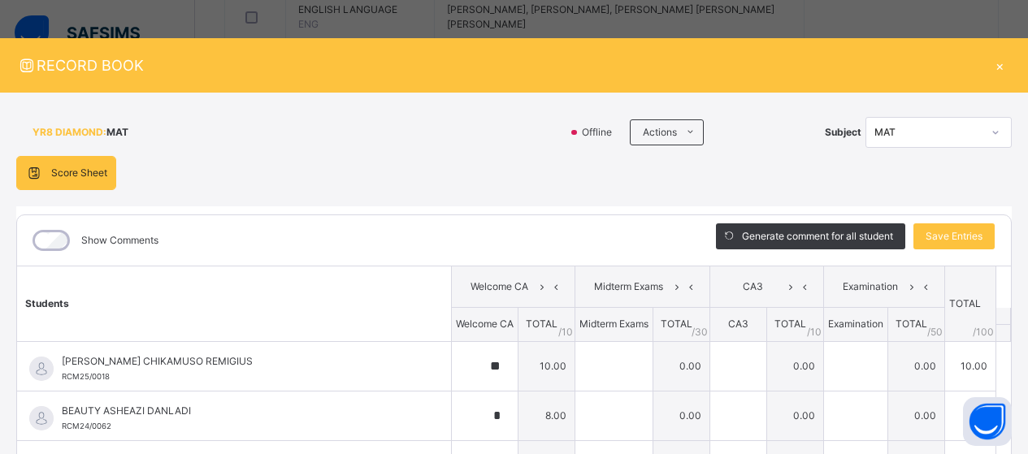
scroll to position [0, 0]
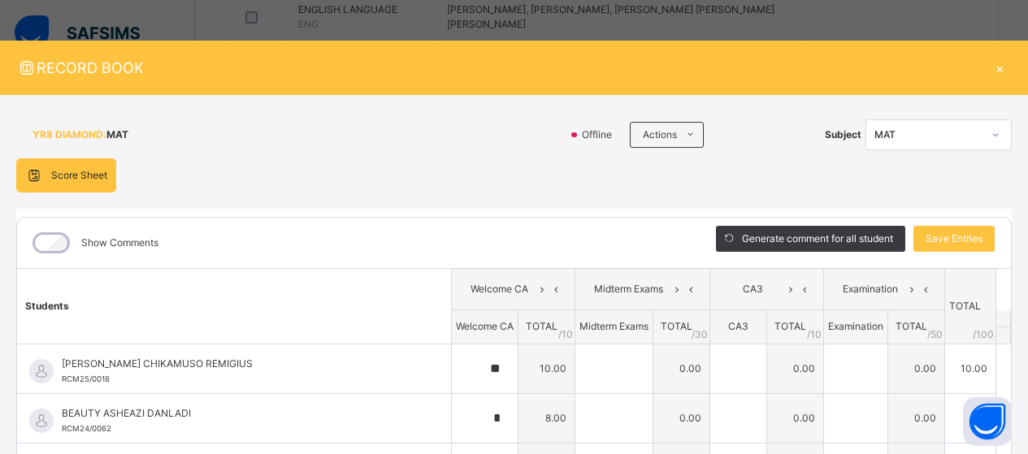
click at [992, 68] on div "×" at bounding box center [999, 68] width 24 height 22
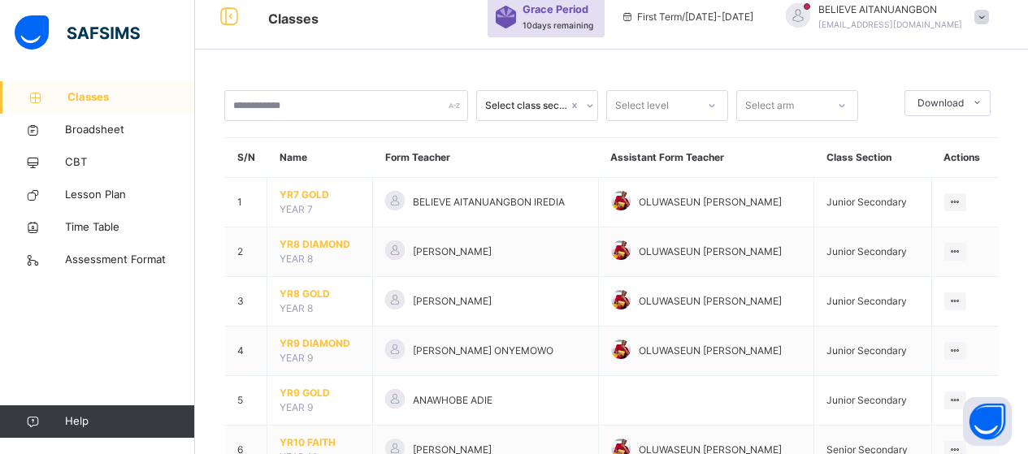
scroll to position [127, 0]
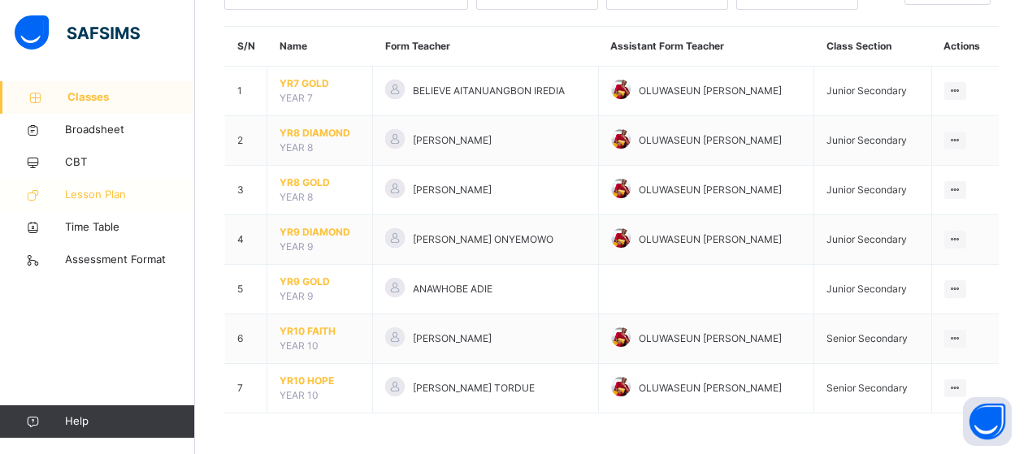
click at [94, 194] on span "Lesson Plan" at bounding box center [130, 195] width 130 height 16
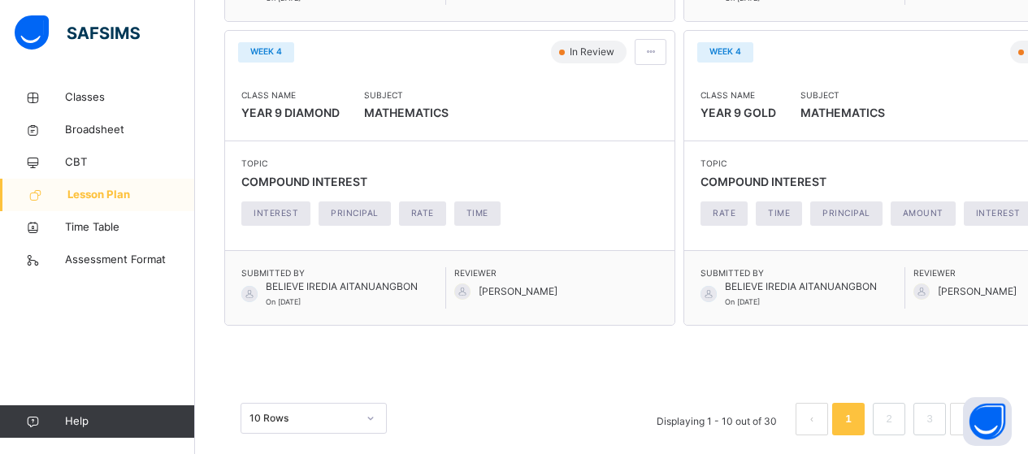
scroll to position [1473, 0]
